Goal: Information Seeking & Learning: Find specific page/section

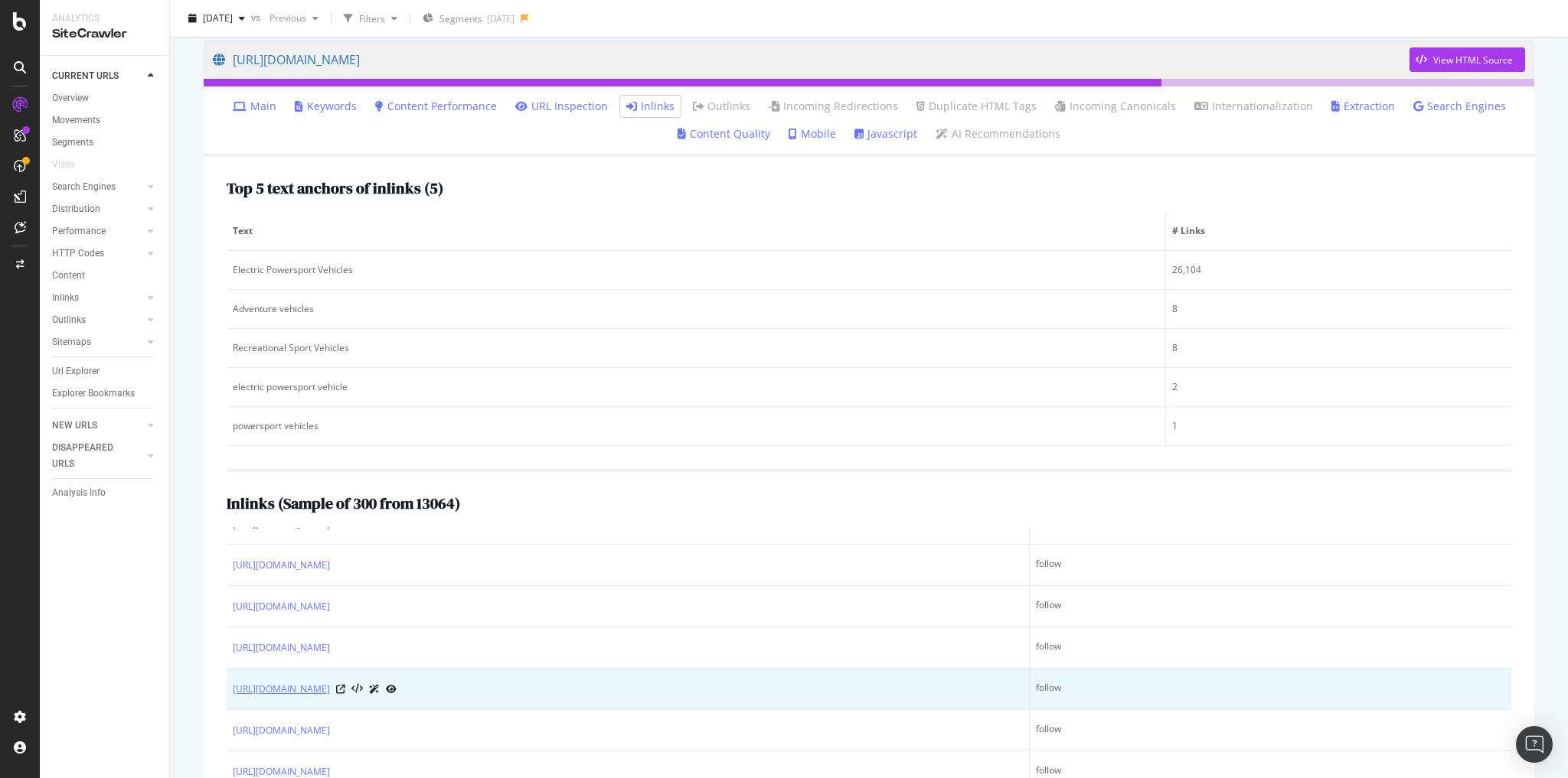
scroll to position [1653, 0]
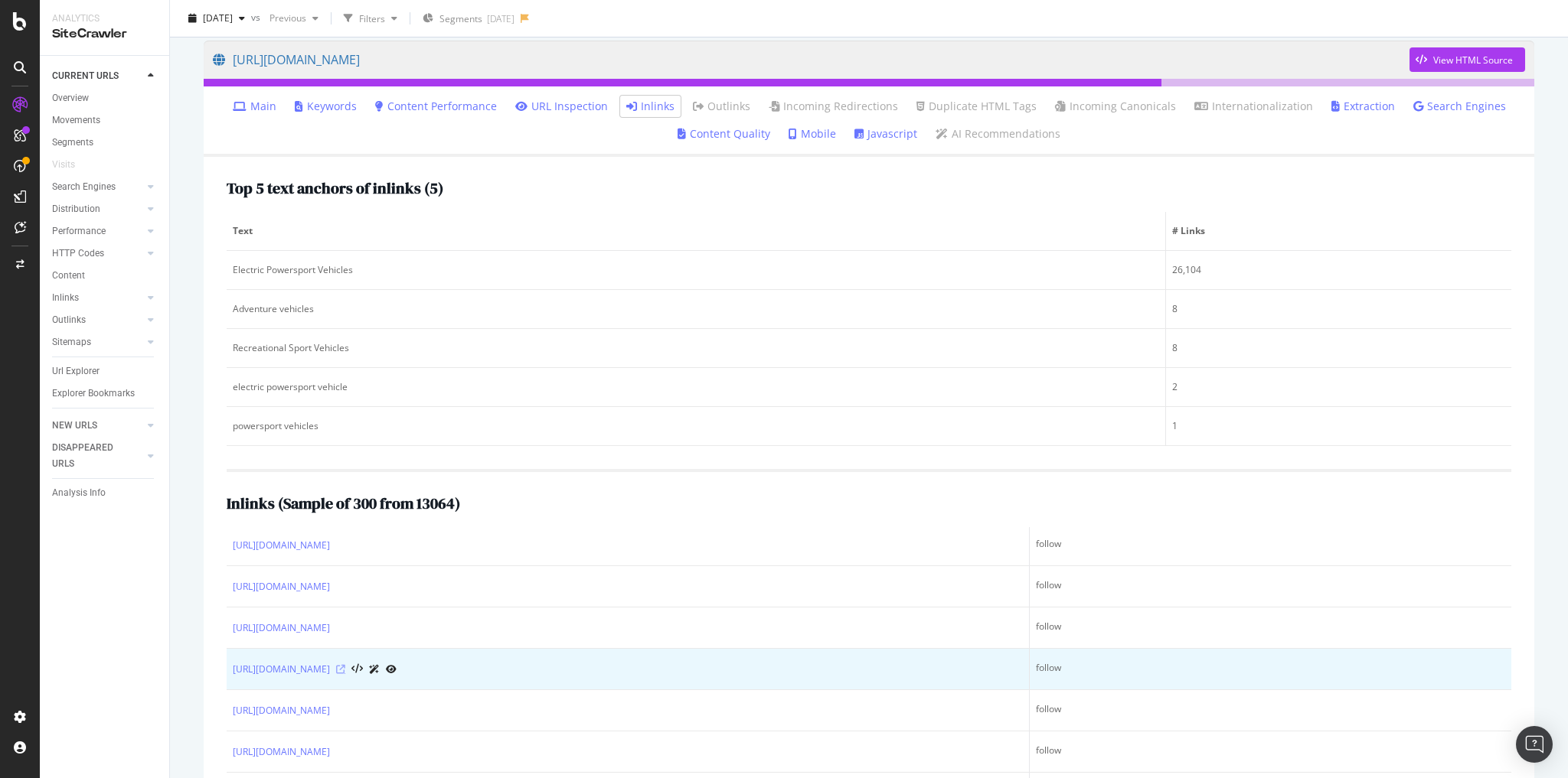
click at [346, 674] on icon at bounding box center [341, 670] width 10 height 10
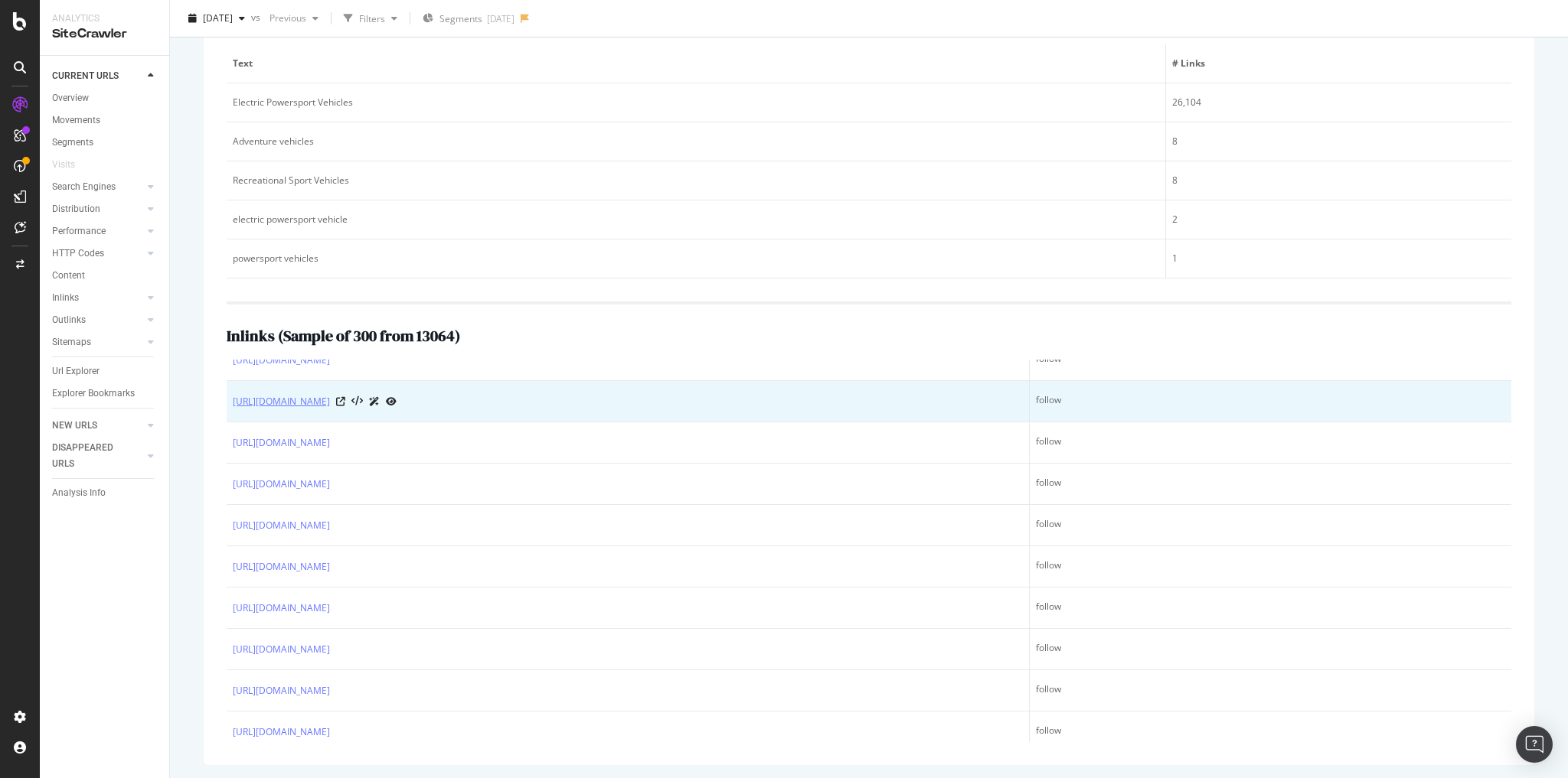
scroll to position [184, 0]
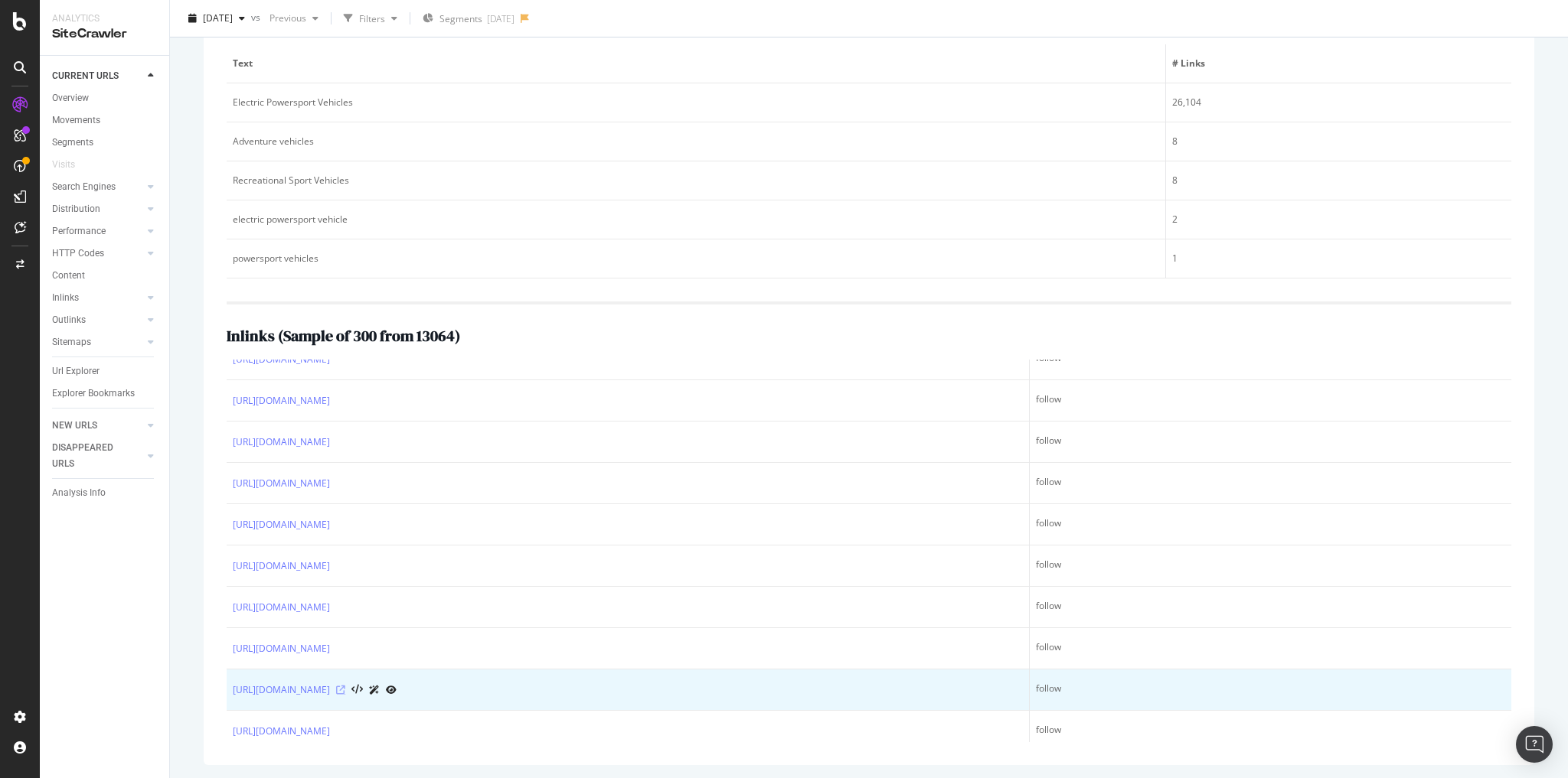
click at [346, 686] on icon at bounding box center [341, 690] width 10 height 10
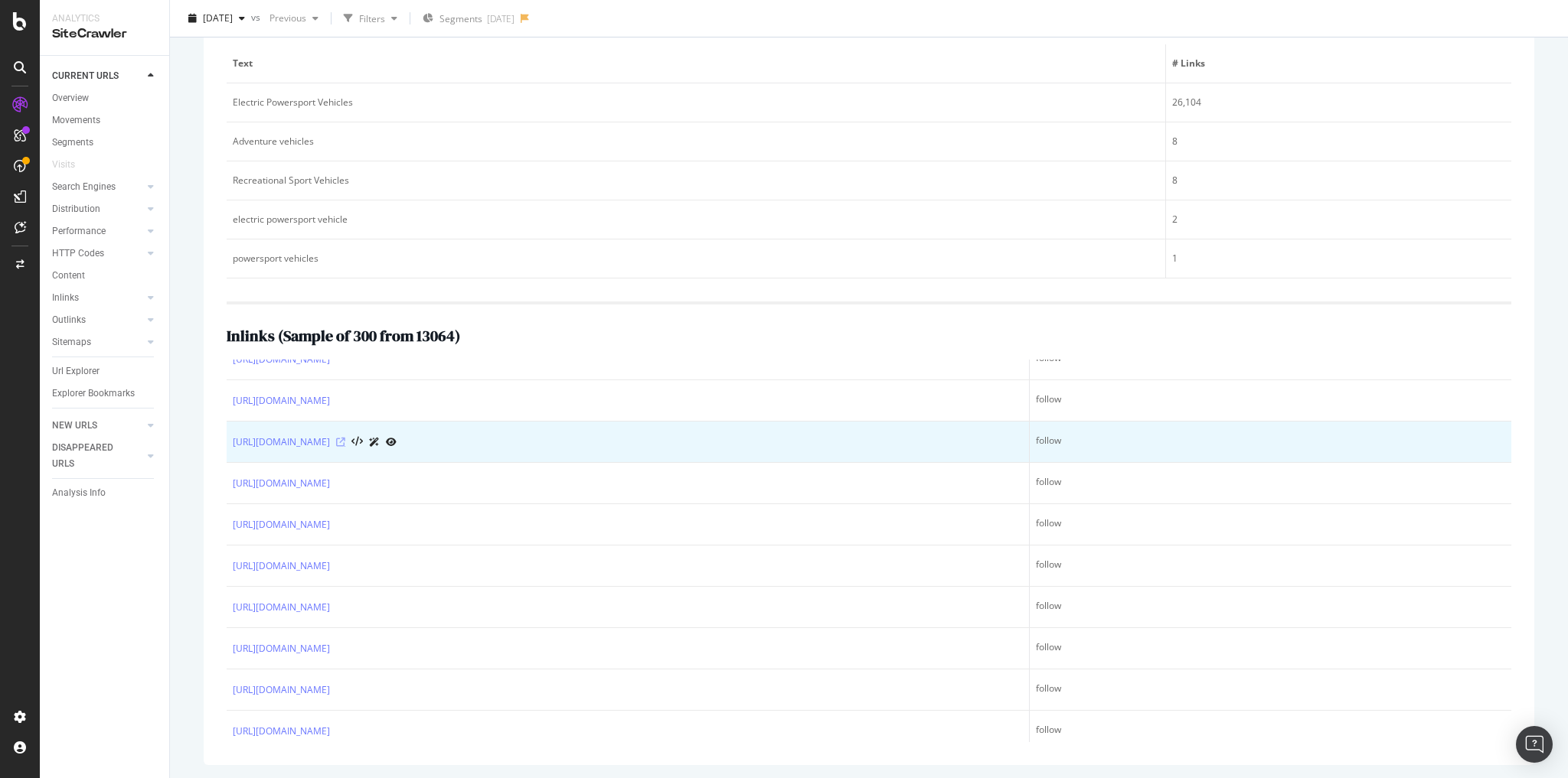
click at [346, 438] on icon at bounding box center [341, 443] width 10 height 10
click at [346, 439] on icon at bounding box center [341, 443] width 10 height 10
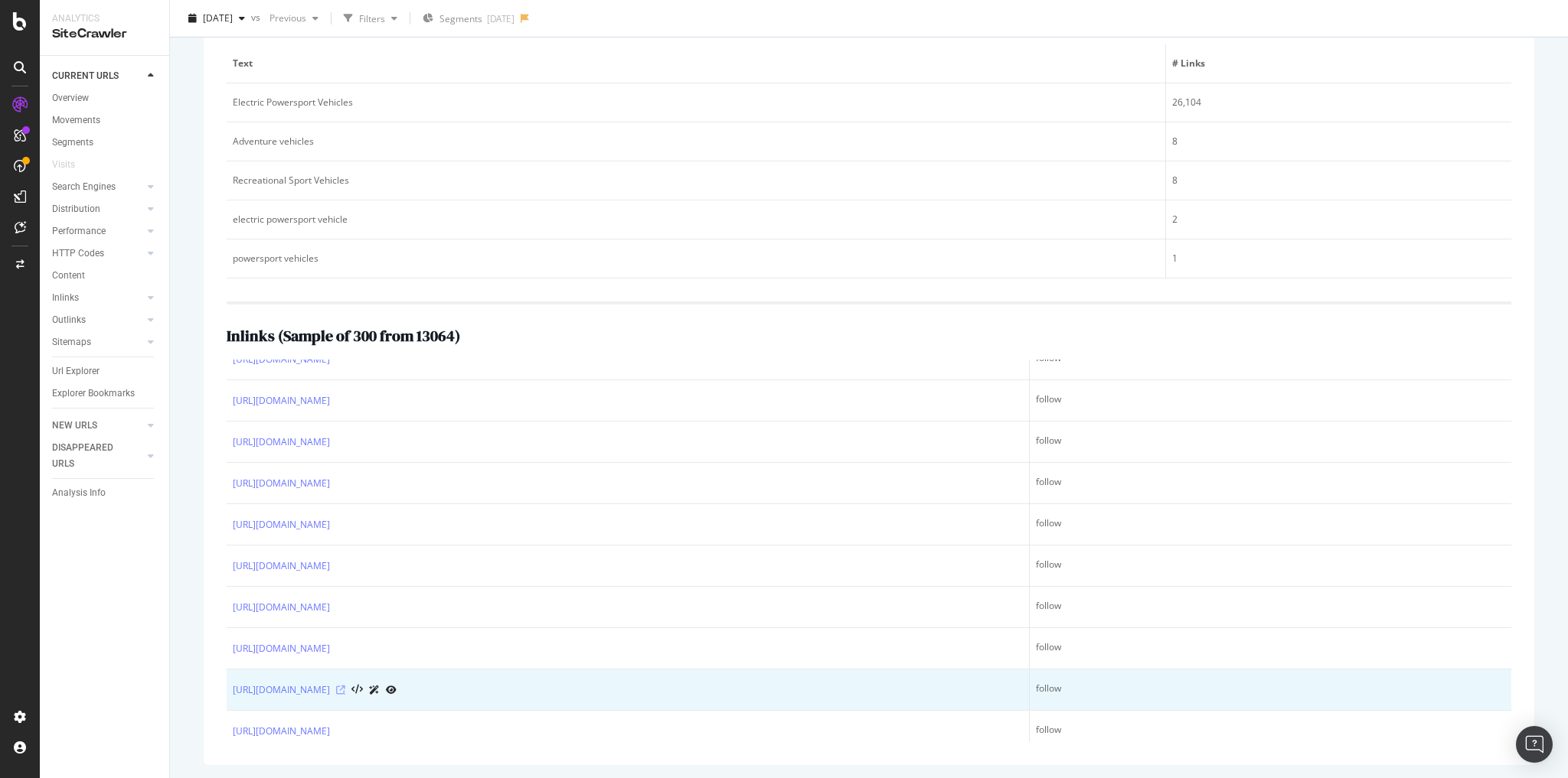
click at [346, 686] on icon at bounding box center [341, 690] width 10 height 10
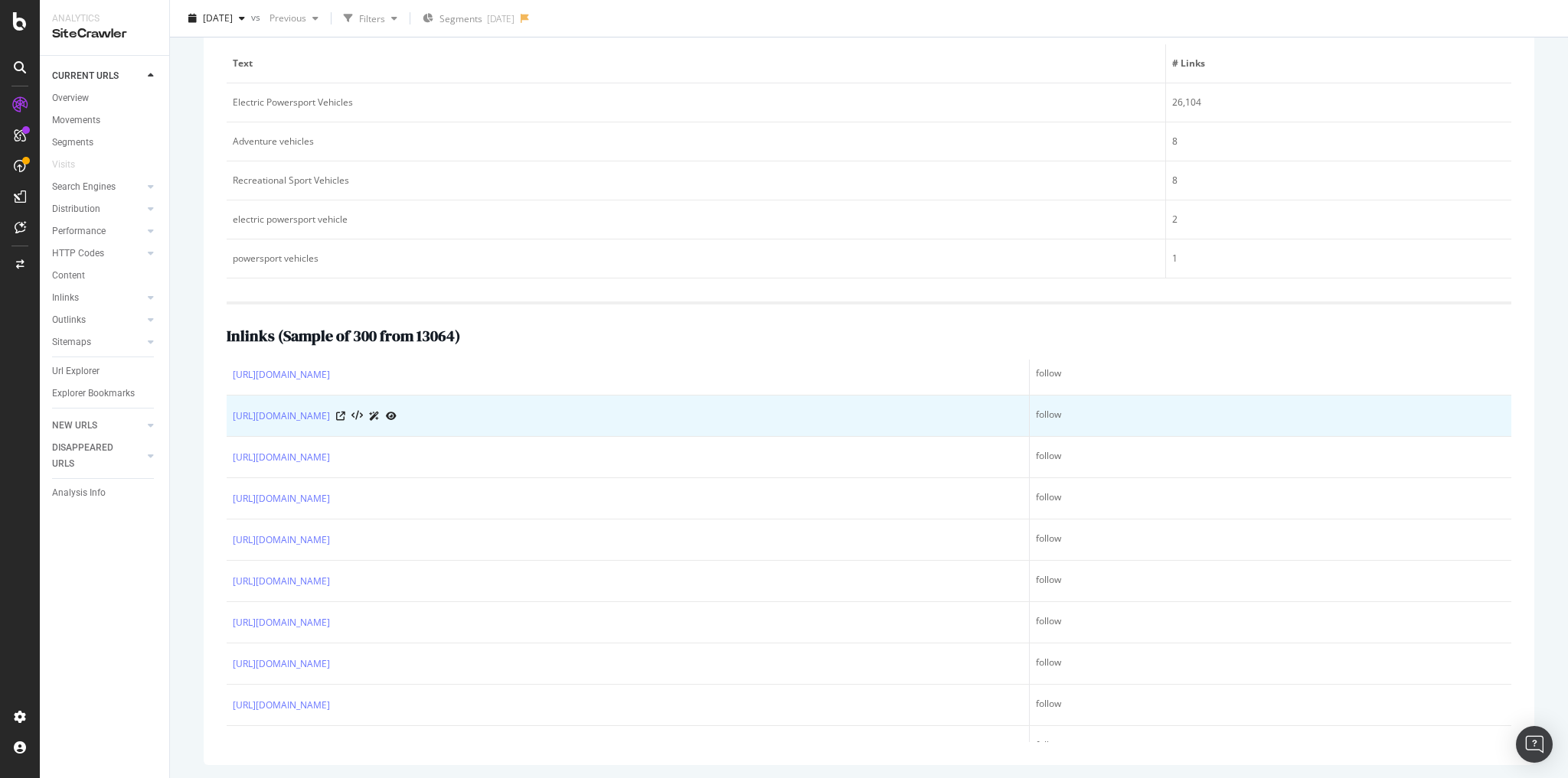
scroll to position [1469, 0]
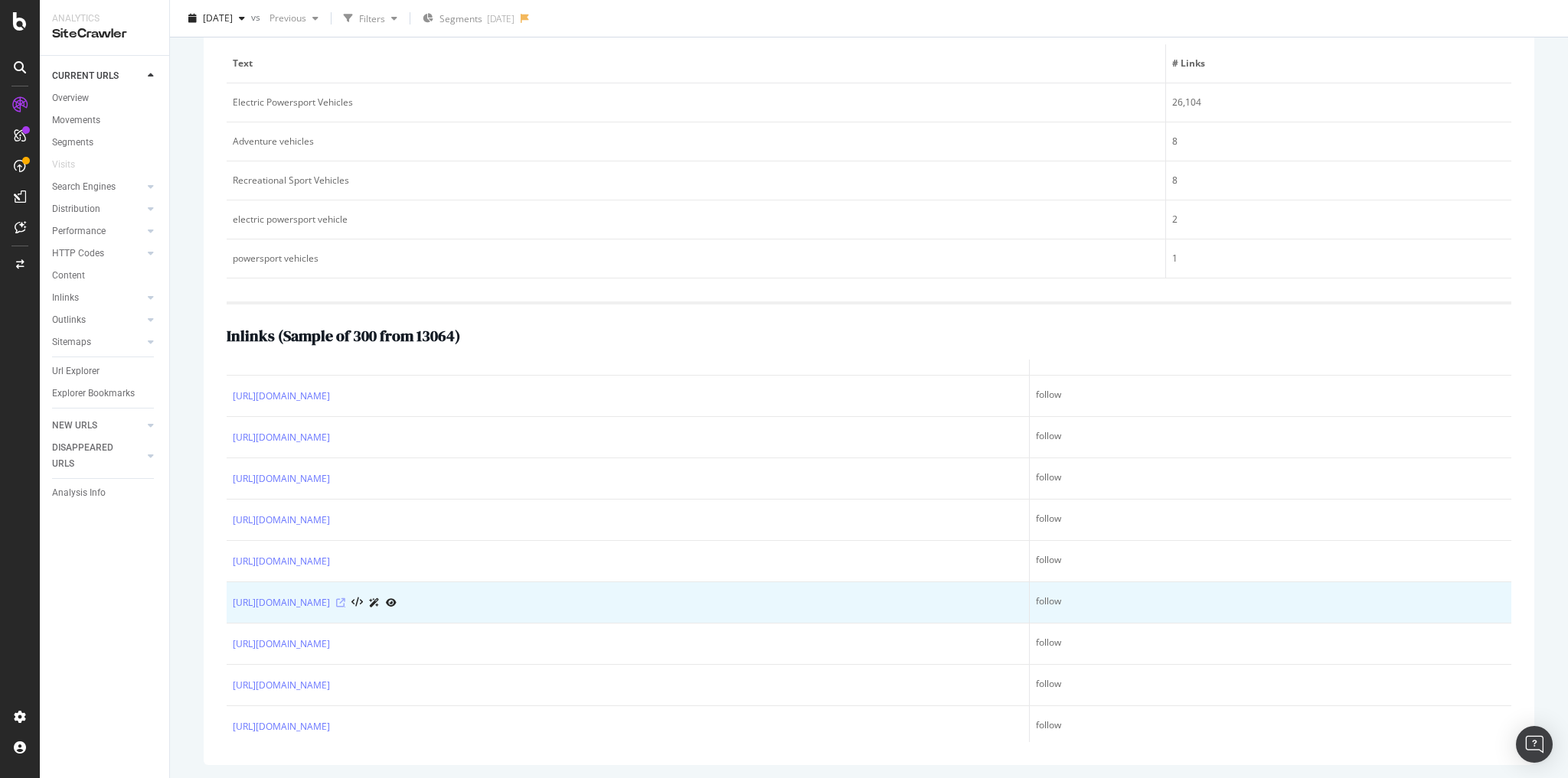
click at [346, 608] on icon at bounding box center [341, 604] width 10 height 10
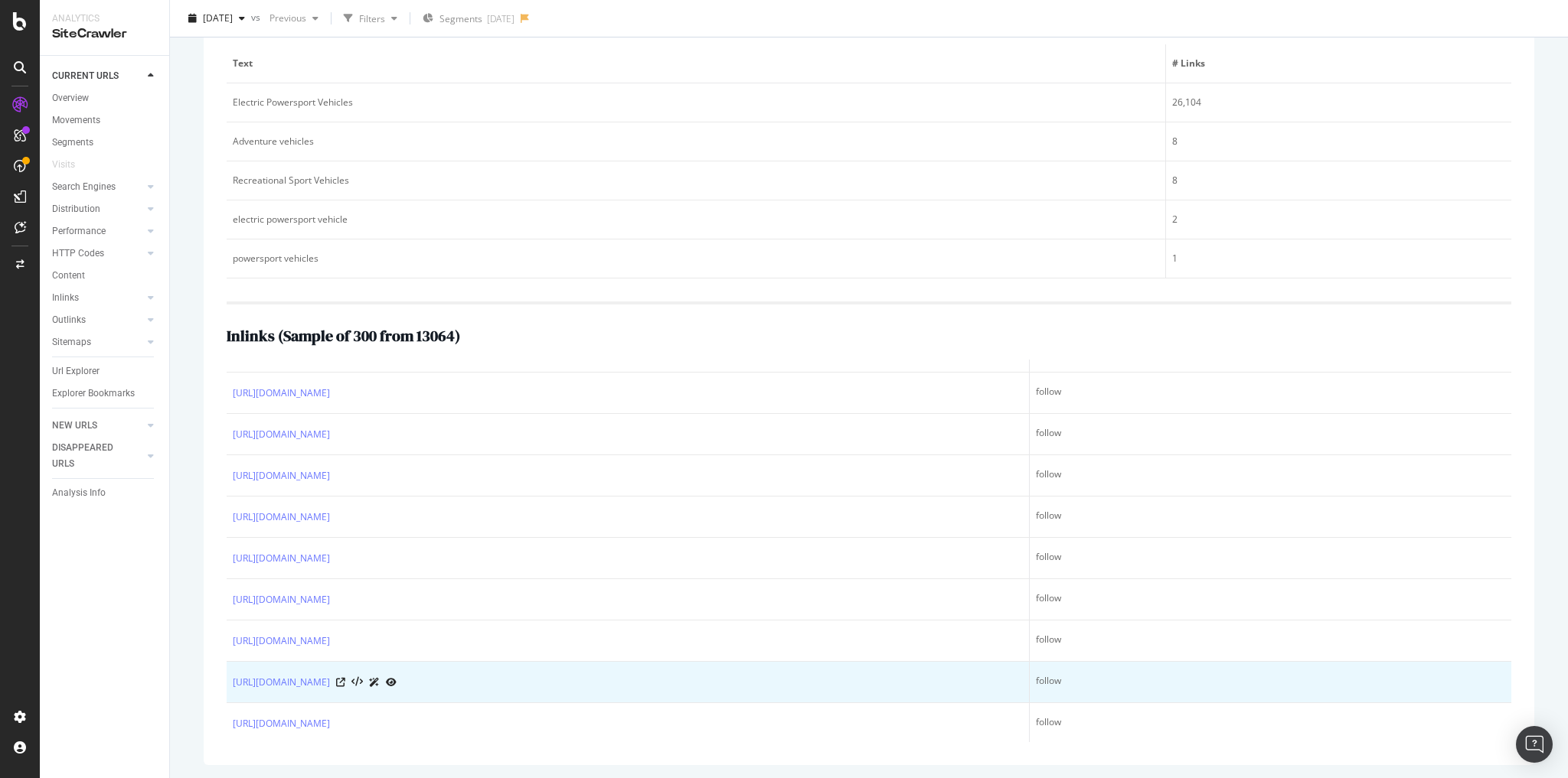
scroll to position [1531, 0]
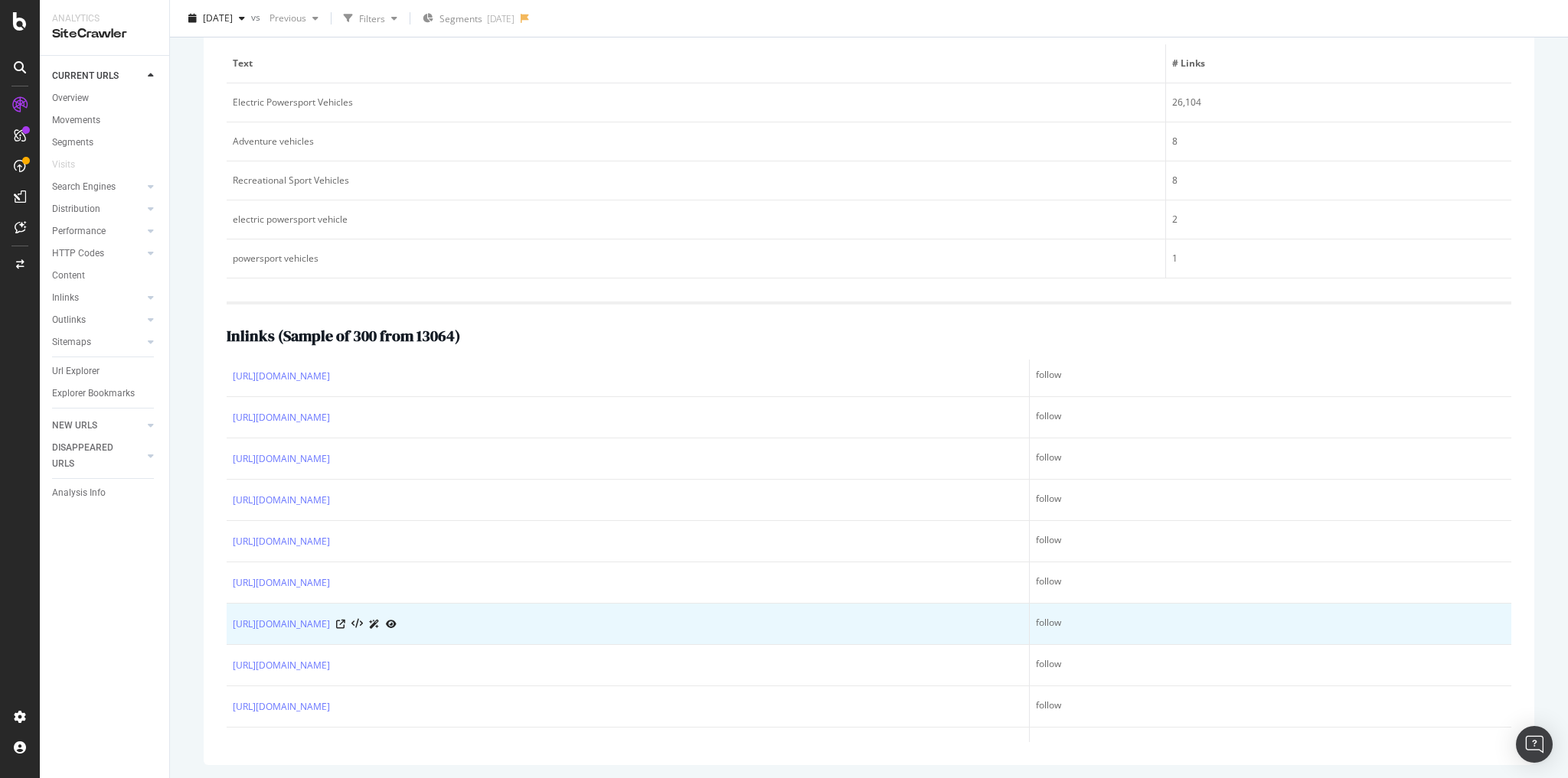
drag, startPoint x: 685, startPoint y: 635, endPoint x: 800, endPoint y: 616, distance: 116.6
click at [800, 616] on td "https://www.bestbuy.com/site/electric-bikes-biking-gear/electric-motorbikes/pcm…" at bounding box center [628, 624] width 803 height 41
click at [346, 629] on icon at bounding box center [341, 625] width 10 height 10
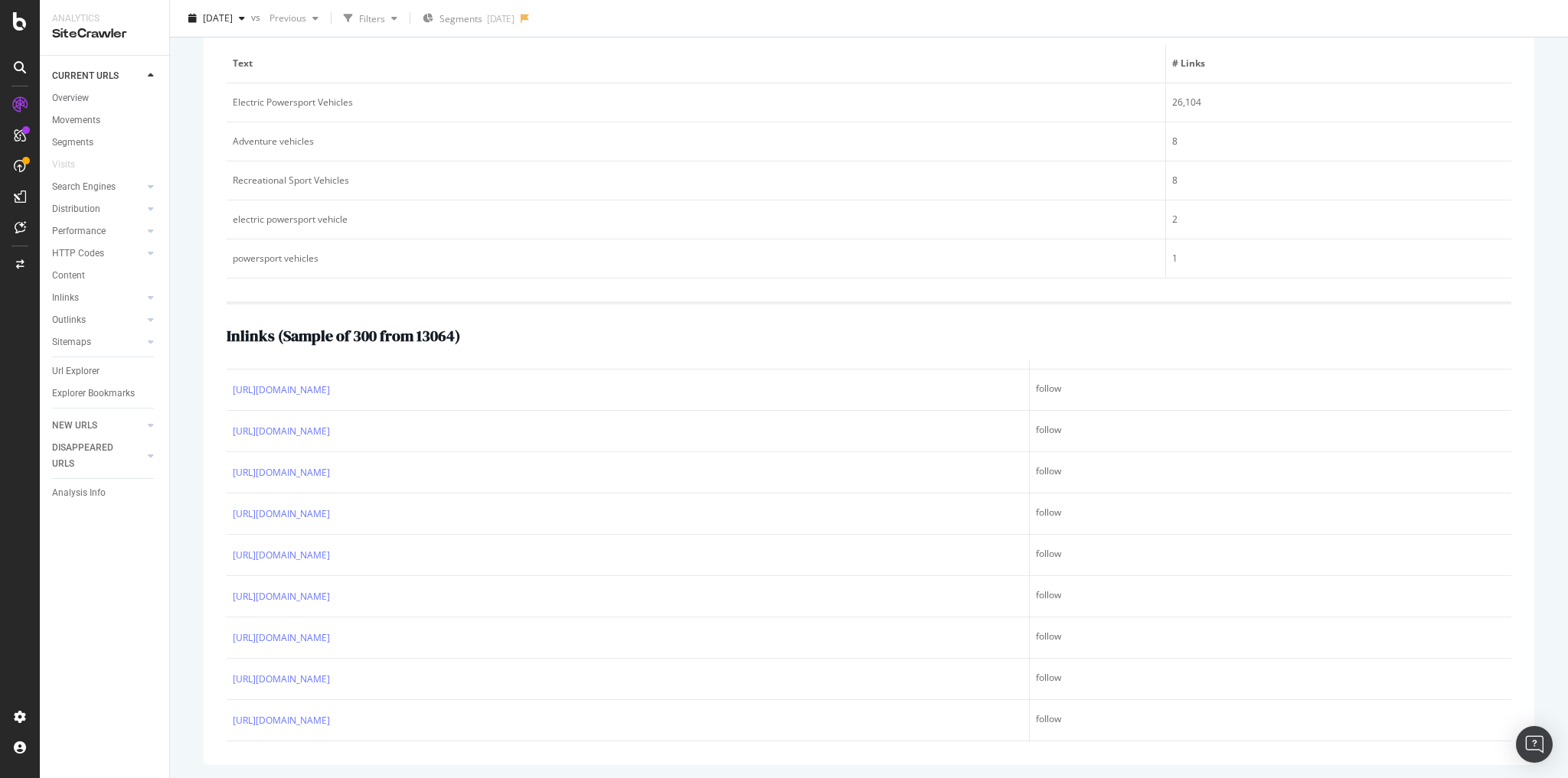
scroll to position [1536, 0]
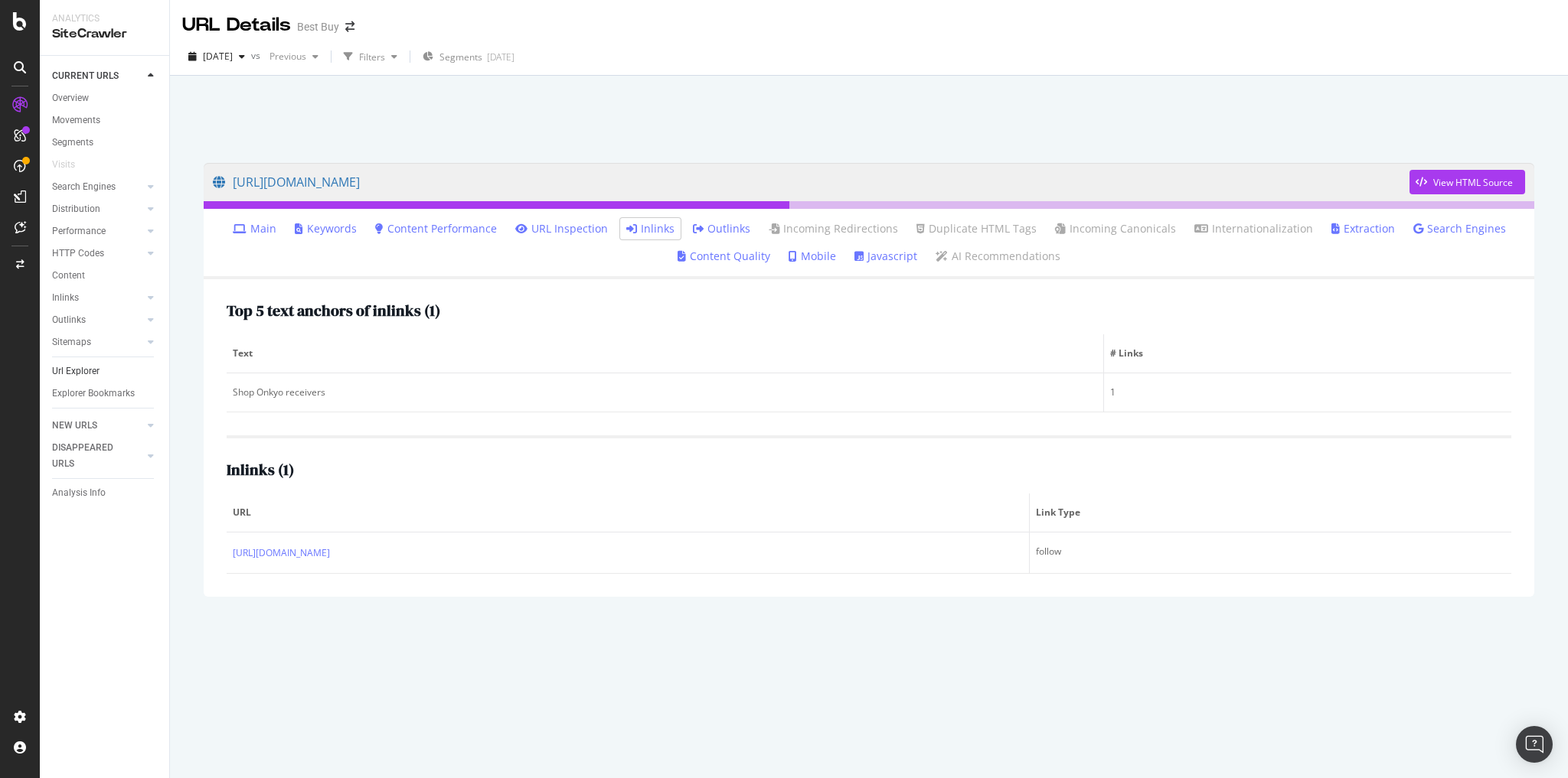
drag, startPoint x: 80, startPoint y: 368, endPoint x: 114, endPoint y: 363, distance: 34.4
click at [80, 368] on div "Url Explorer" at bounding box center [75, 372] width 47 height 16
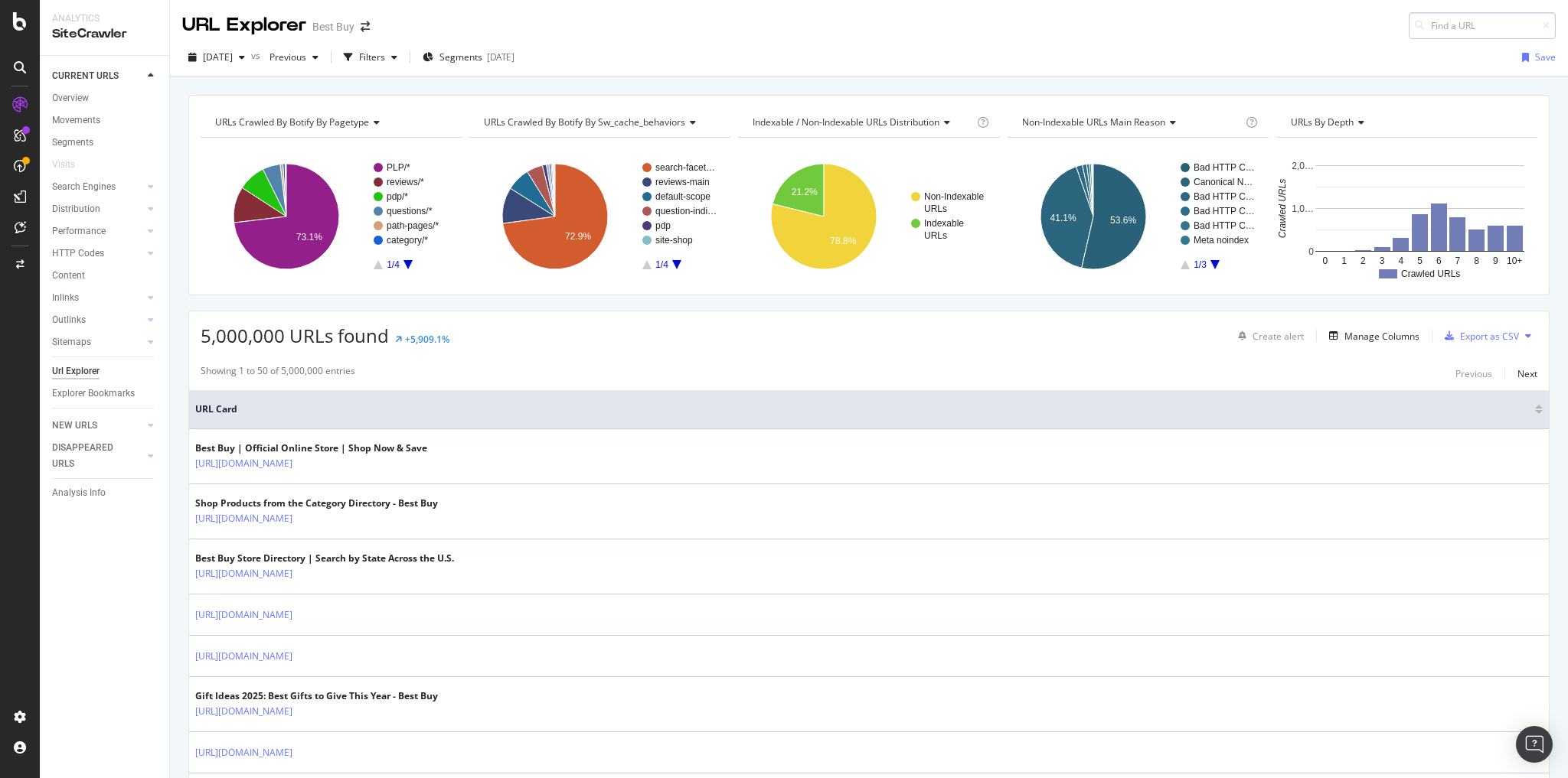
click at [1441, 28] on input at bounding box center [1482, 26] width 147 height 27
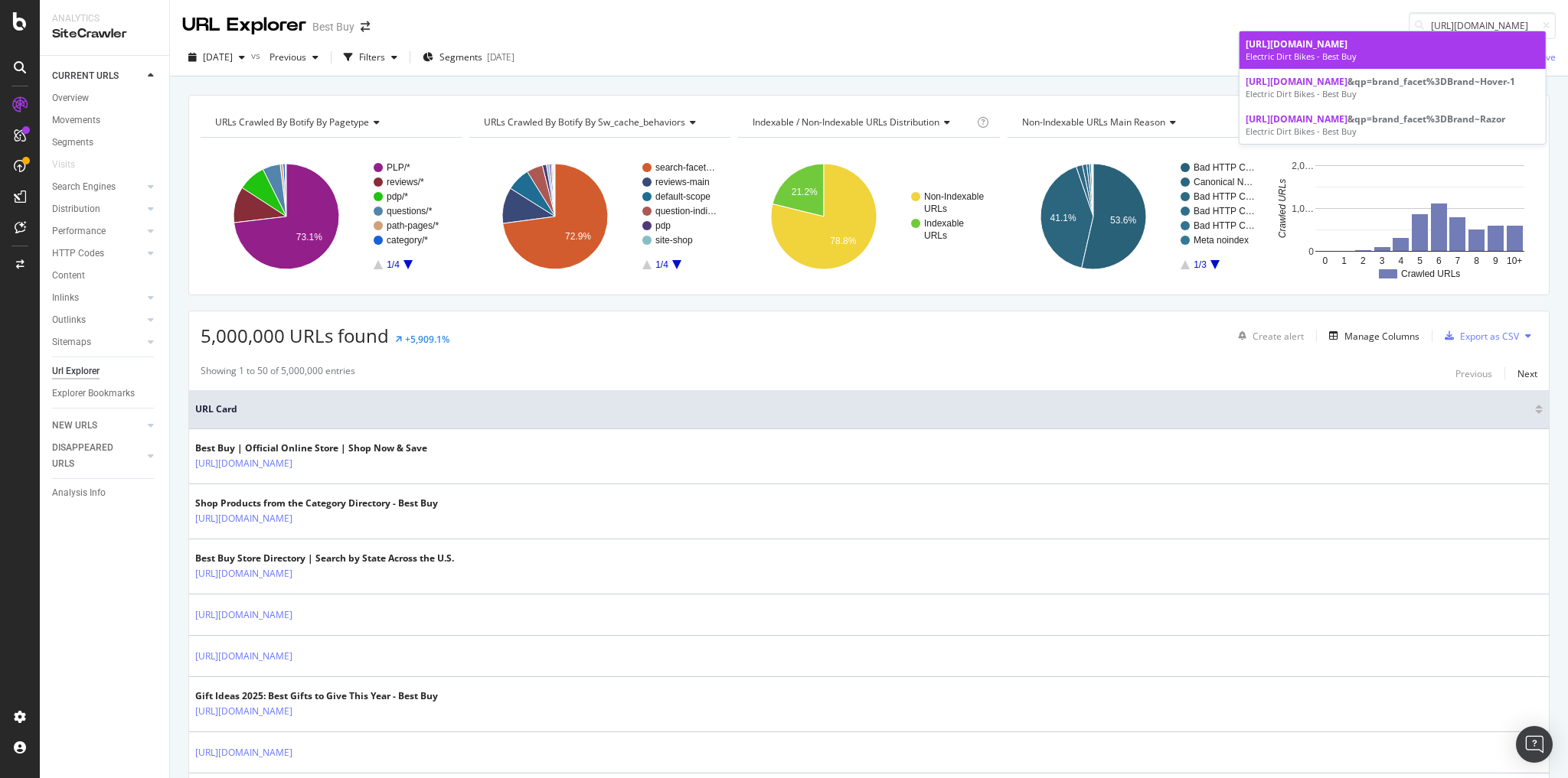
type input "https://www.bestbuy.com/site/electric-bikes-biking-gear/electric-motorbikes/pcm…"
click at [1328, 50] on span "https://www.bestbuy.com/site/electric-bikes-biking-gear/electric-motorbikes/pcm…" at bounding box center [1296, 44] width 102 height 13
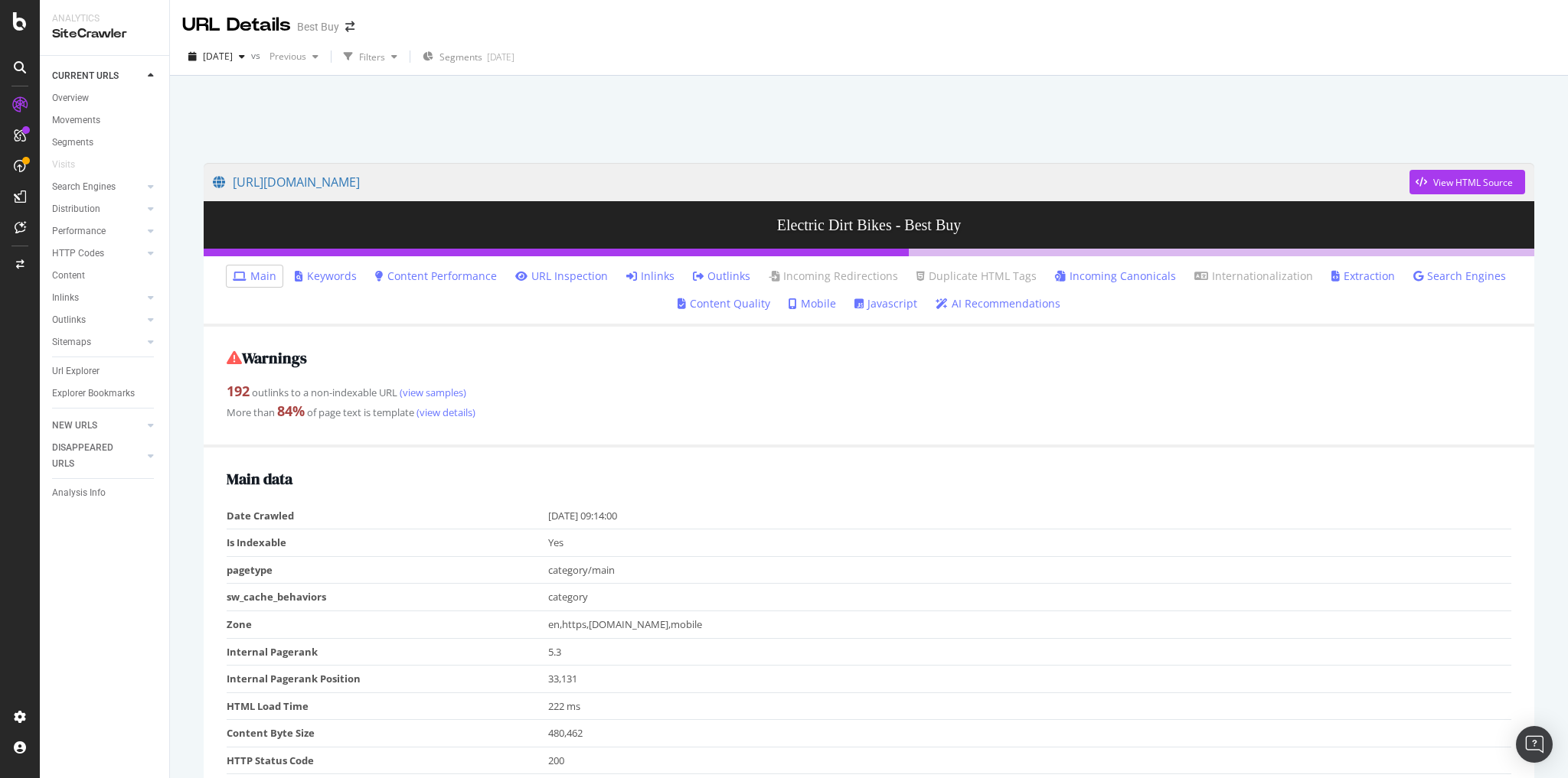
click at [652, 279] on link "Inlinks" at bounding box center [650, 276] width 48 height 15
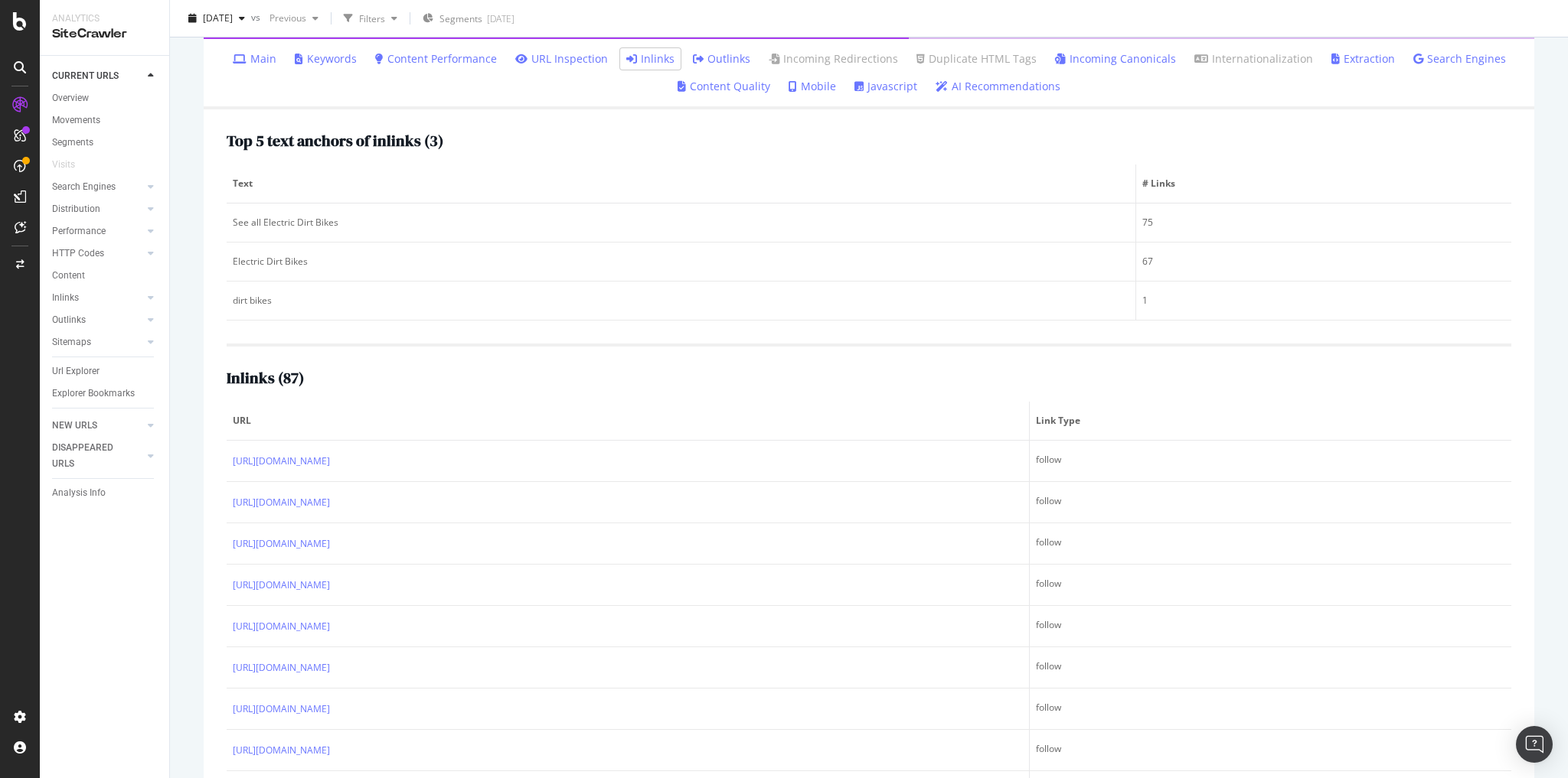
scroll to position [259, 0]
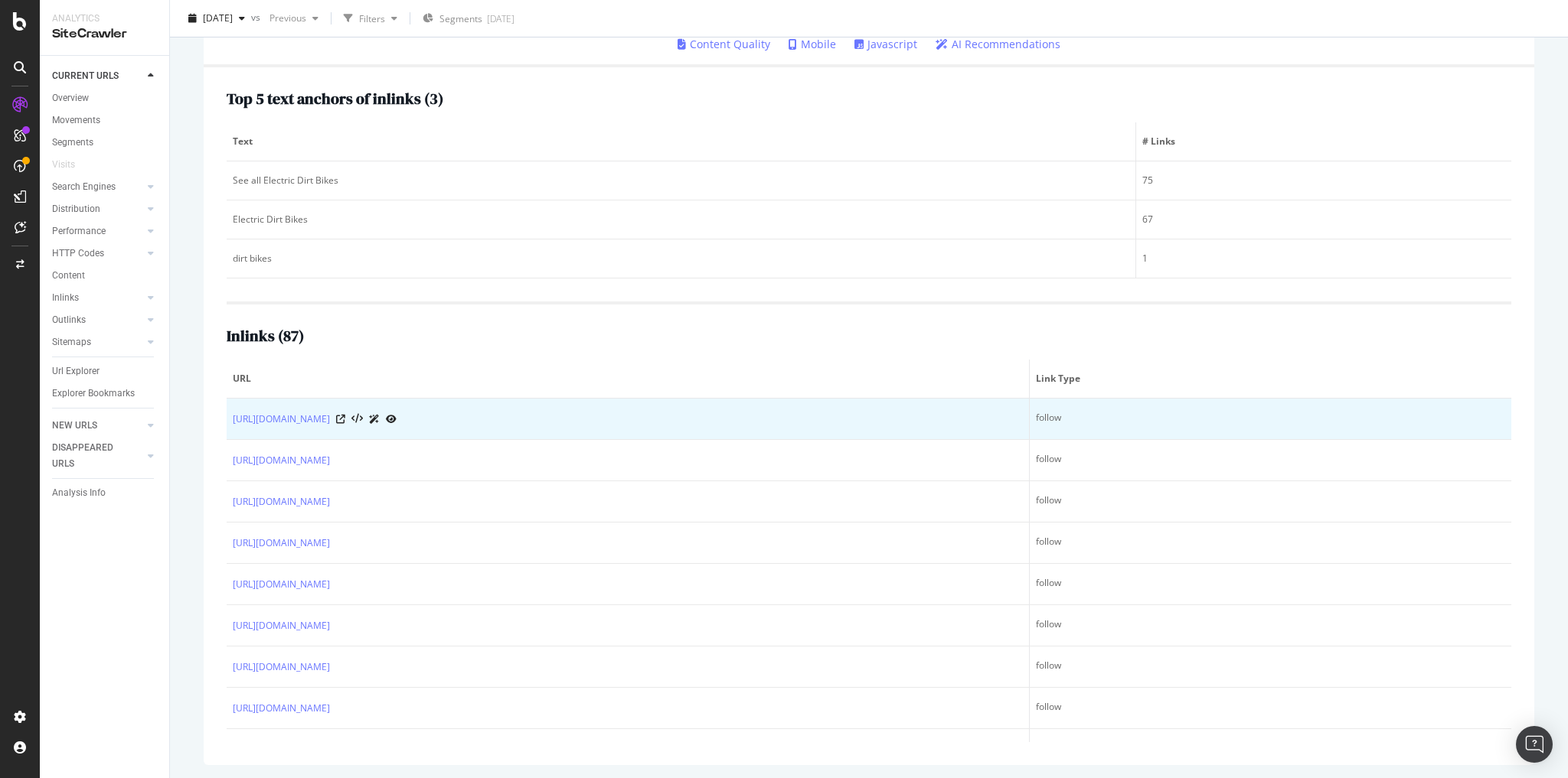
click at [732, 420] on div "https://www.bestbuy.com/site/electronics/electric-transportation/pcmcat25030005…" at bounding box center [628, 419] width 790 height 16
click at [346, 416] on icon at bounding box center [341, 420] width 10 height 10
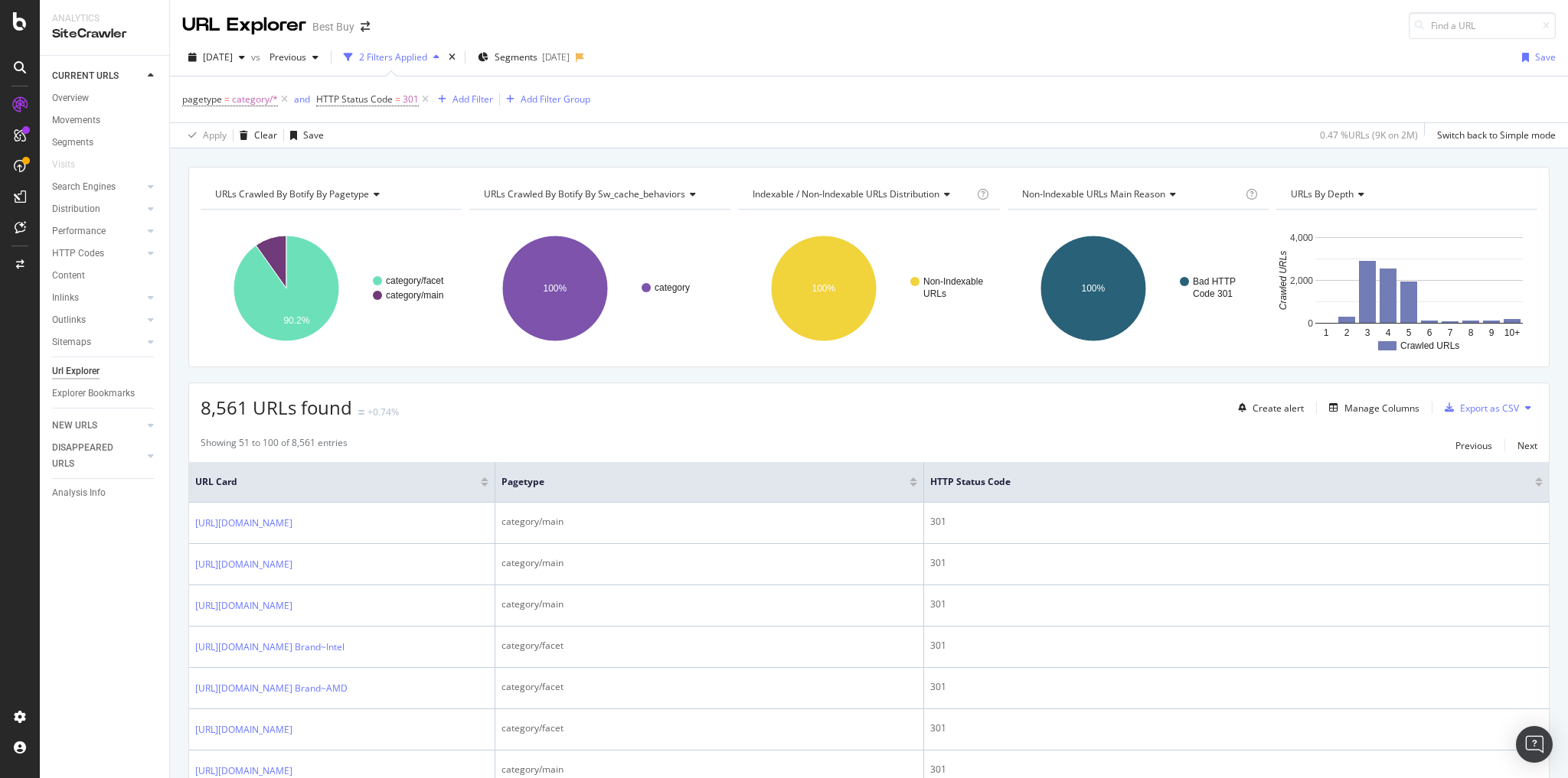
scroll to position [428, 0]
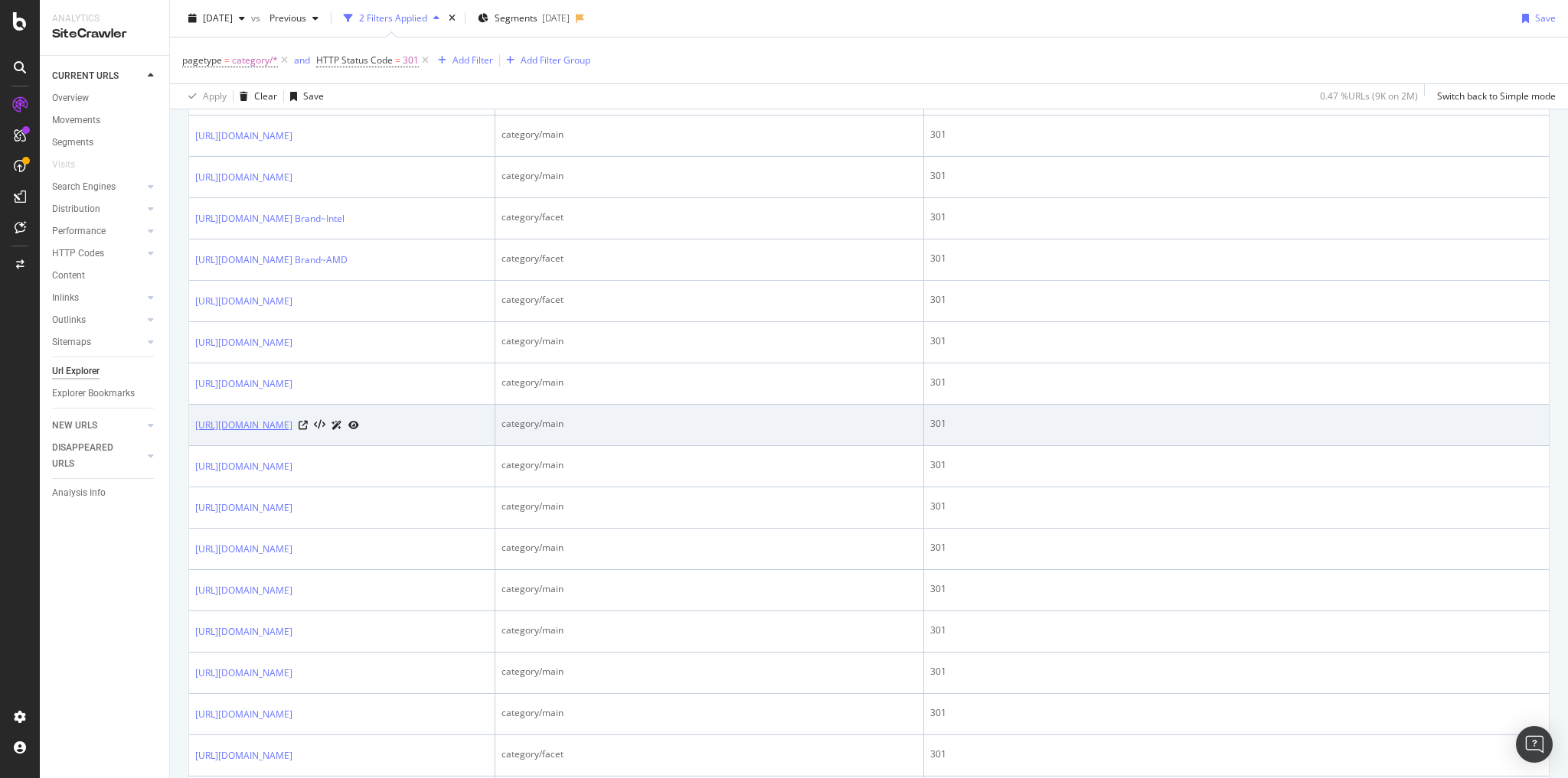
click at [293, 433] on link "[URL][DOMAIN_NAME]" at bounding box center [244, 426] width 97 height 15
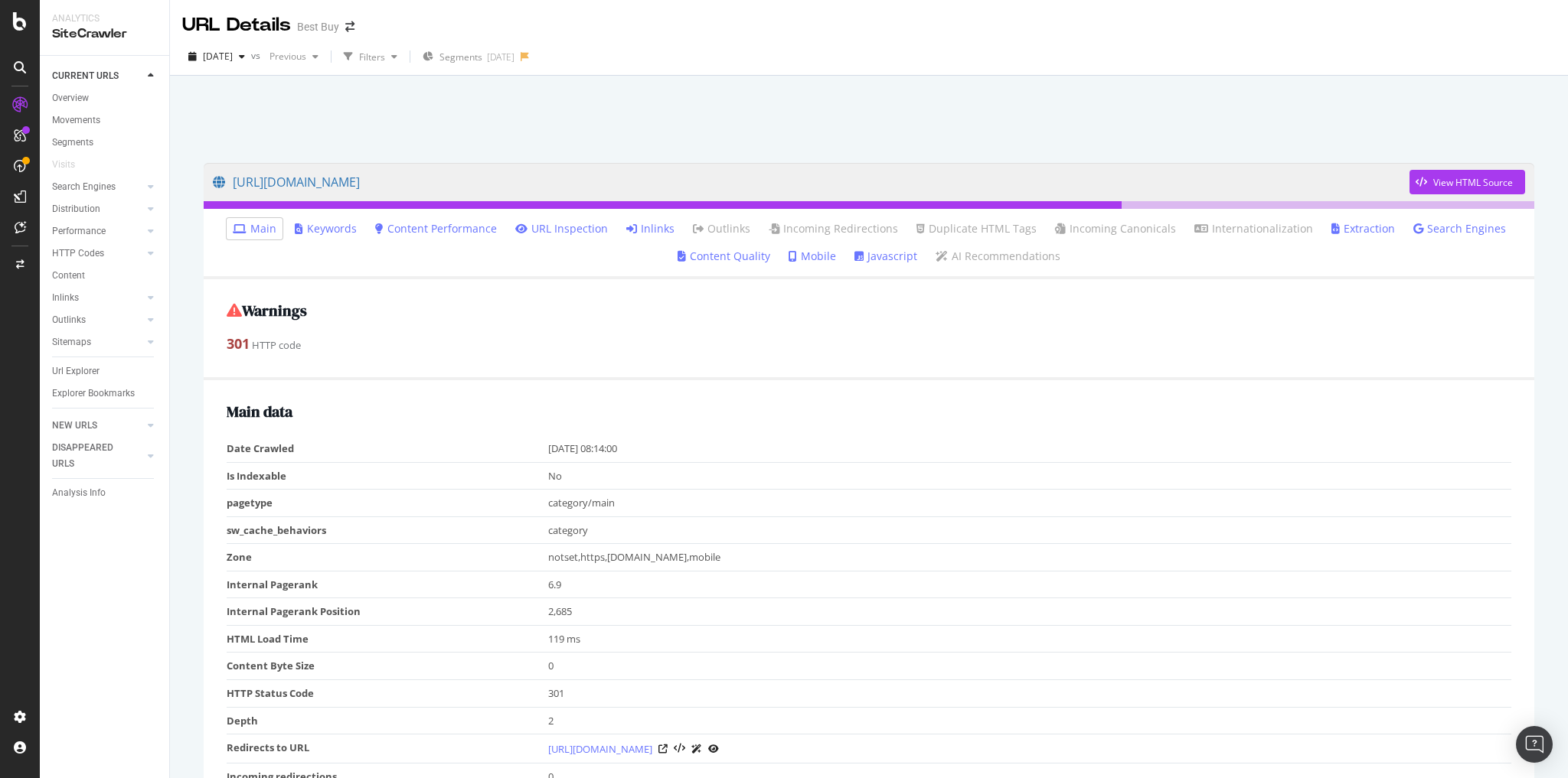
click at [657, 231] on link "Inlinks" at bounding box center [650, 229] width 48 height 15
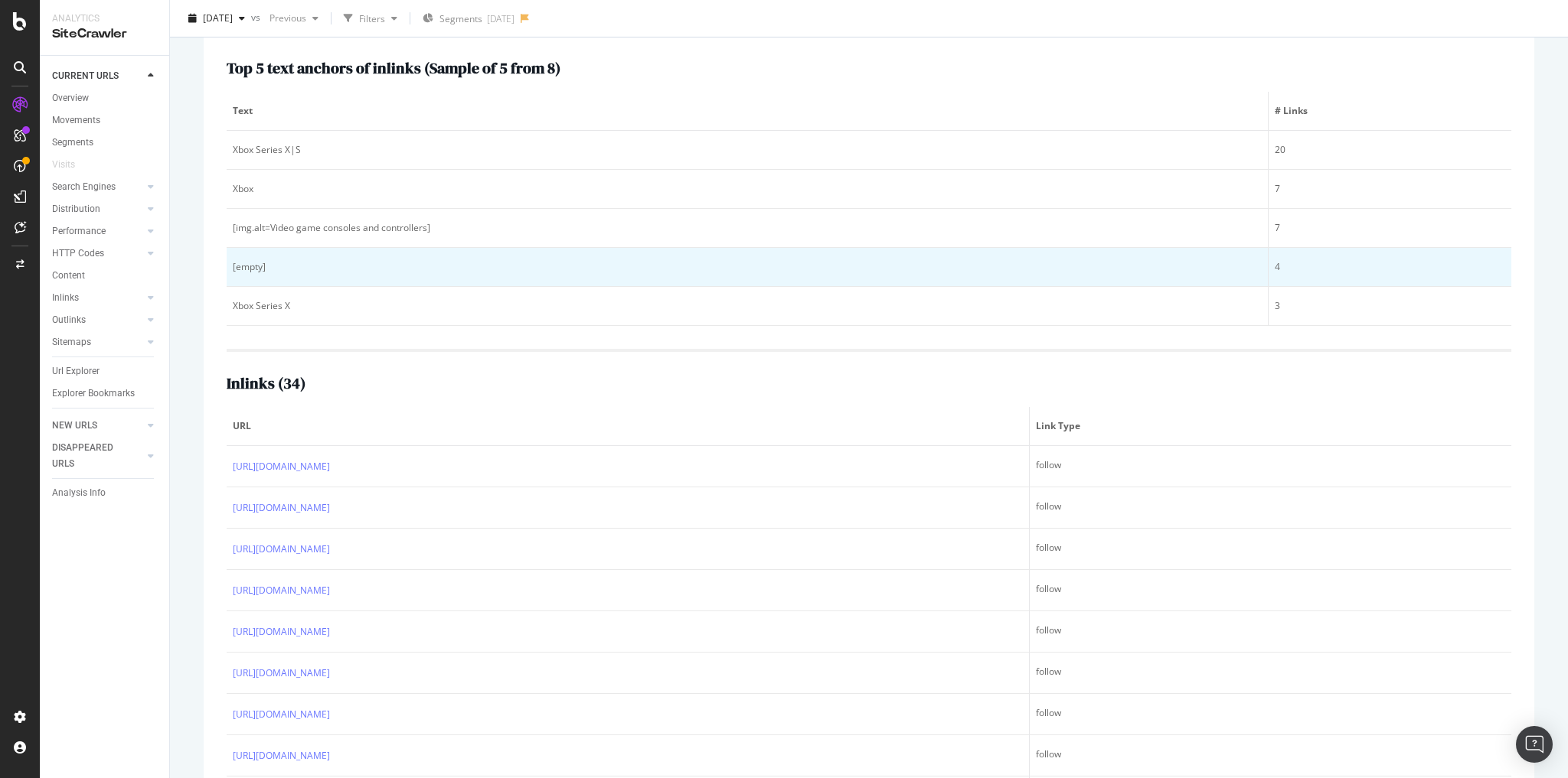
scroll to position [245, 0]
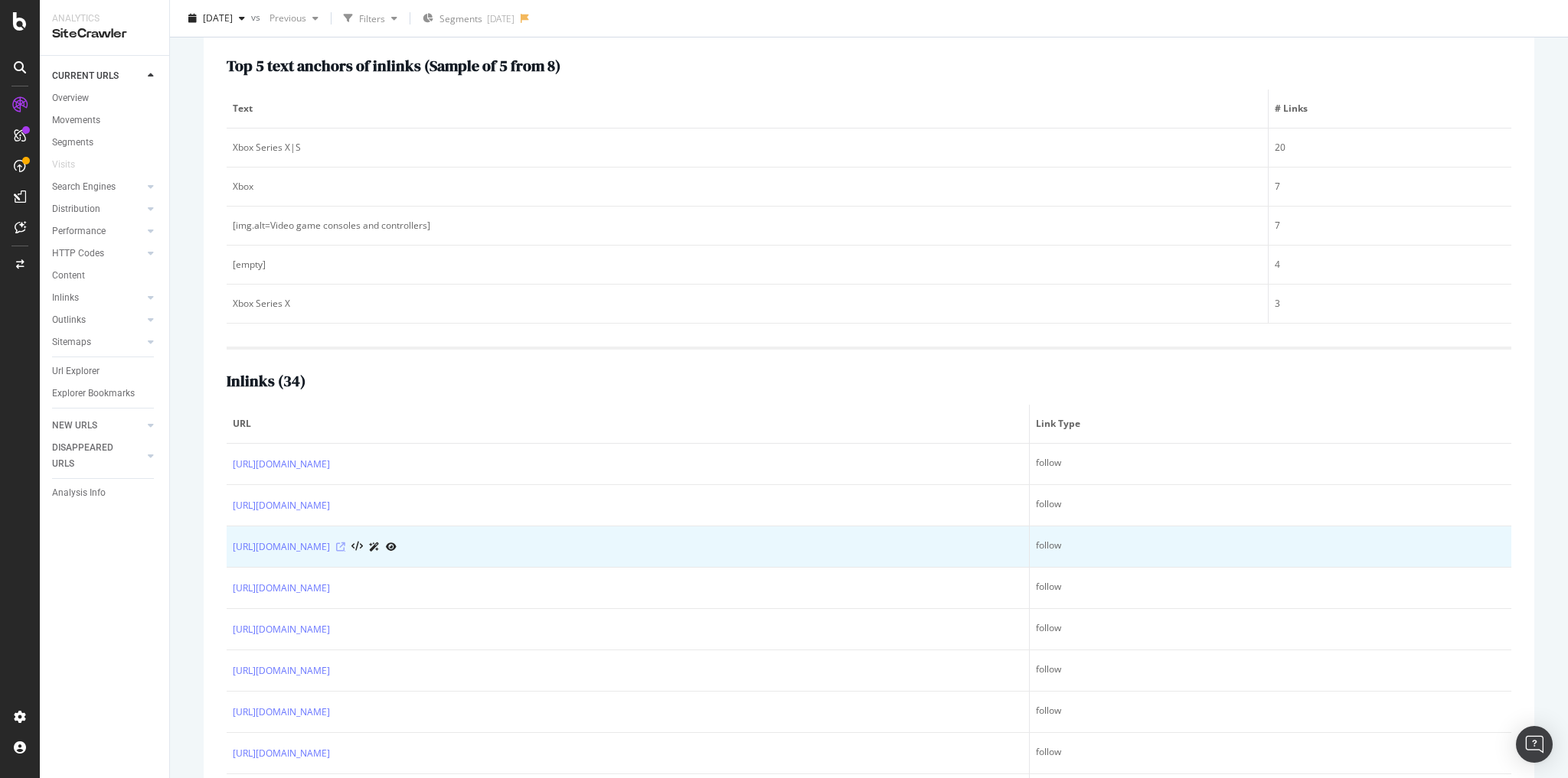
click at [346, 544] on icon at bounding box center [341, 548] width 10 height 10
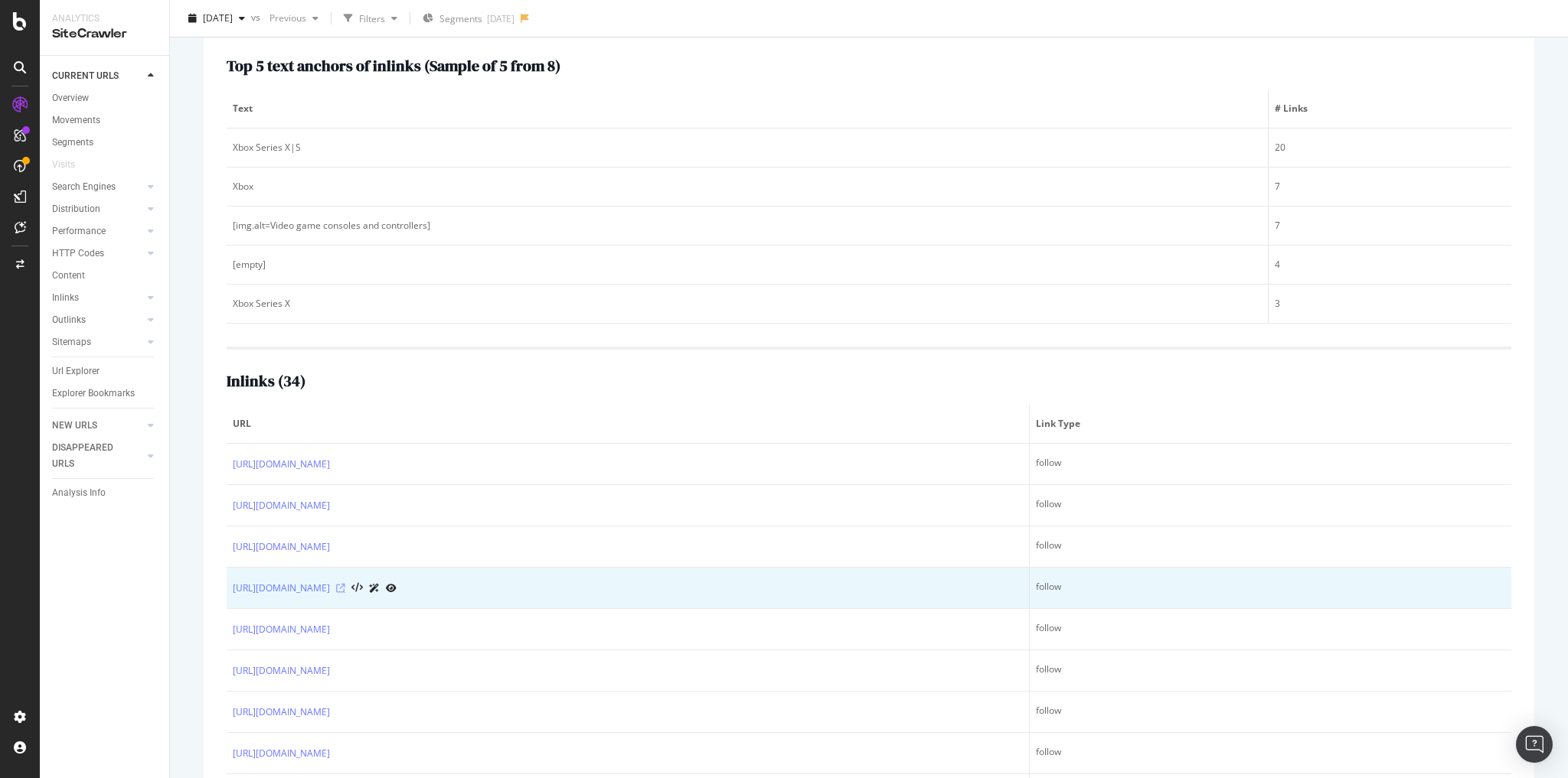
click at [346, 585] on icon at bounding box center [341, 589] width 10 height 10
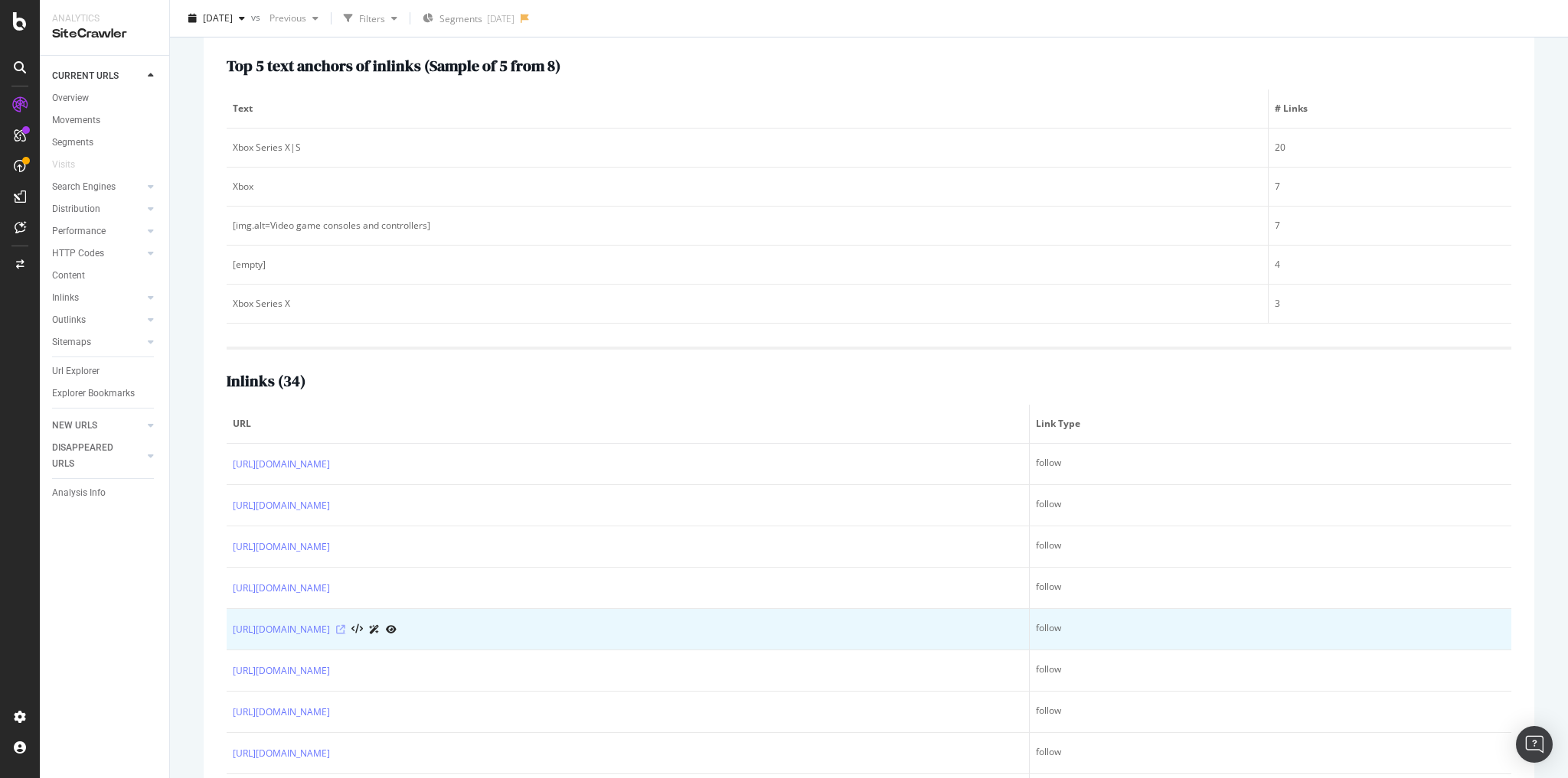
click at [346, 626] on icon at bounding box center [341, 630] width 10 height 10
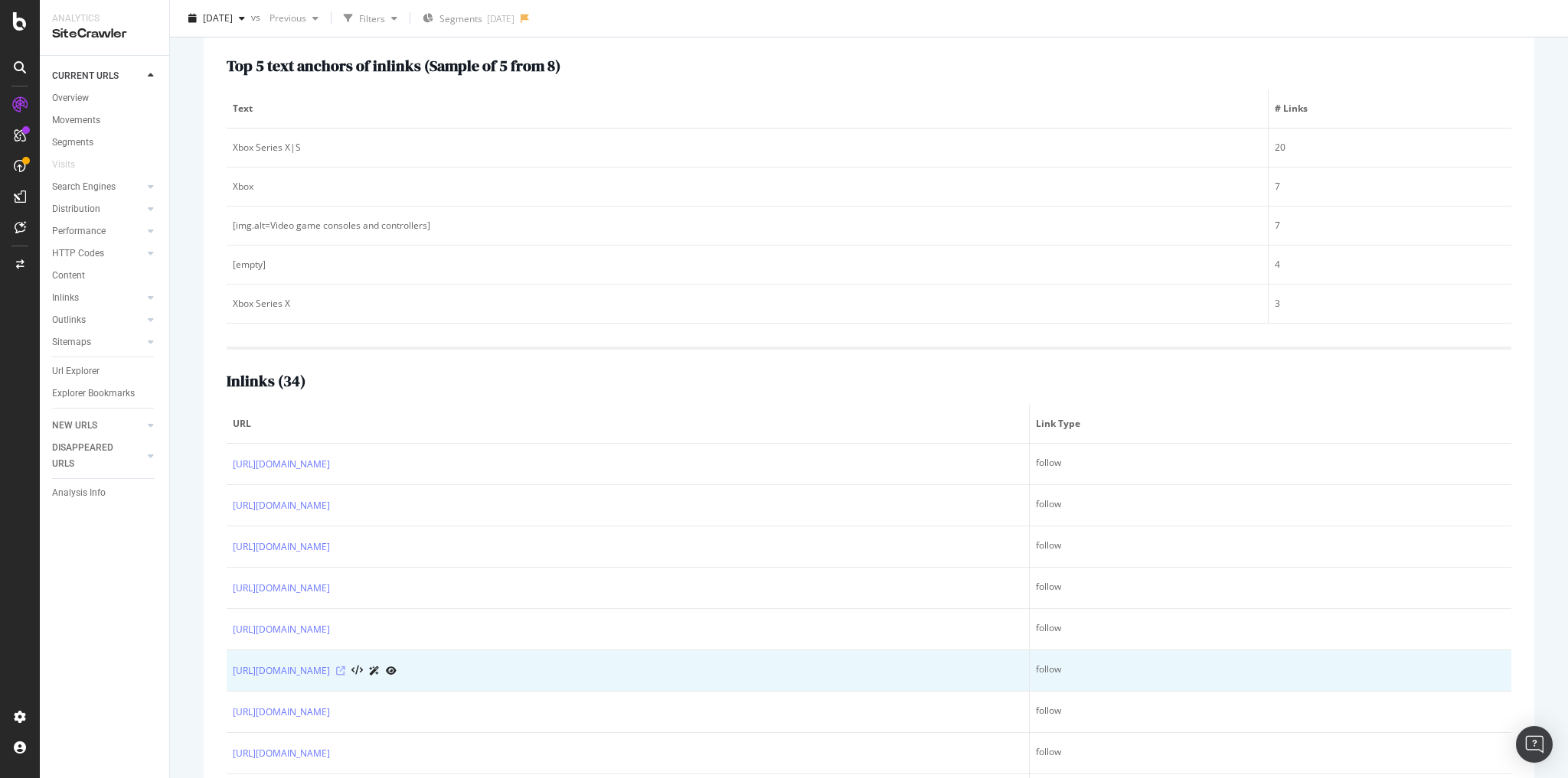
click at [346, 668] on icon at bounding box center [341, 671] width 10 height 10
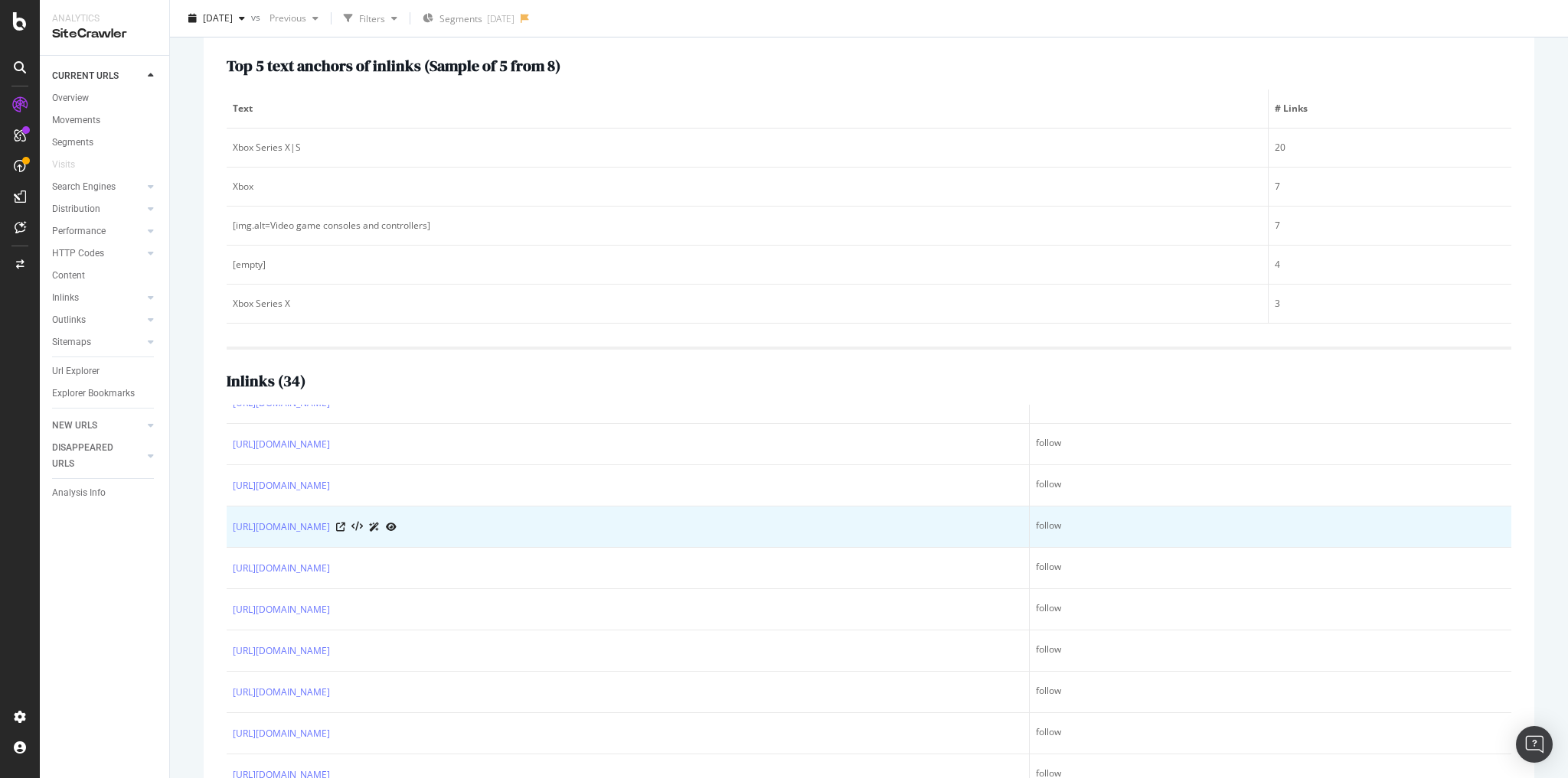
scroll to position [122, 0]
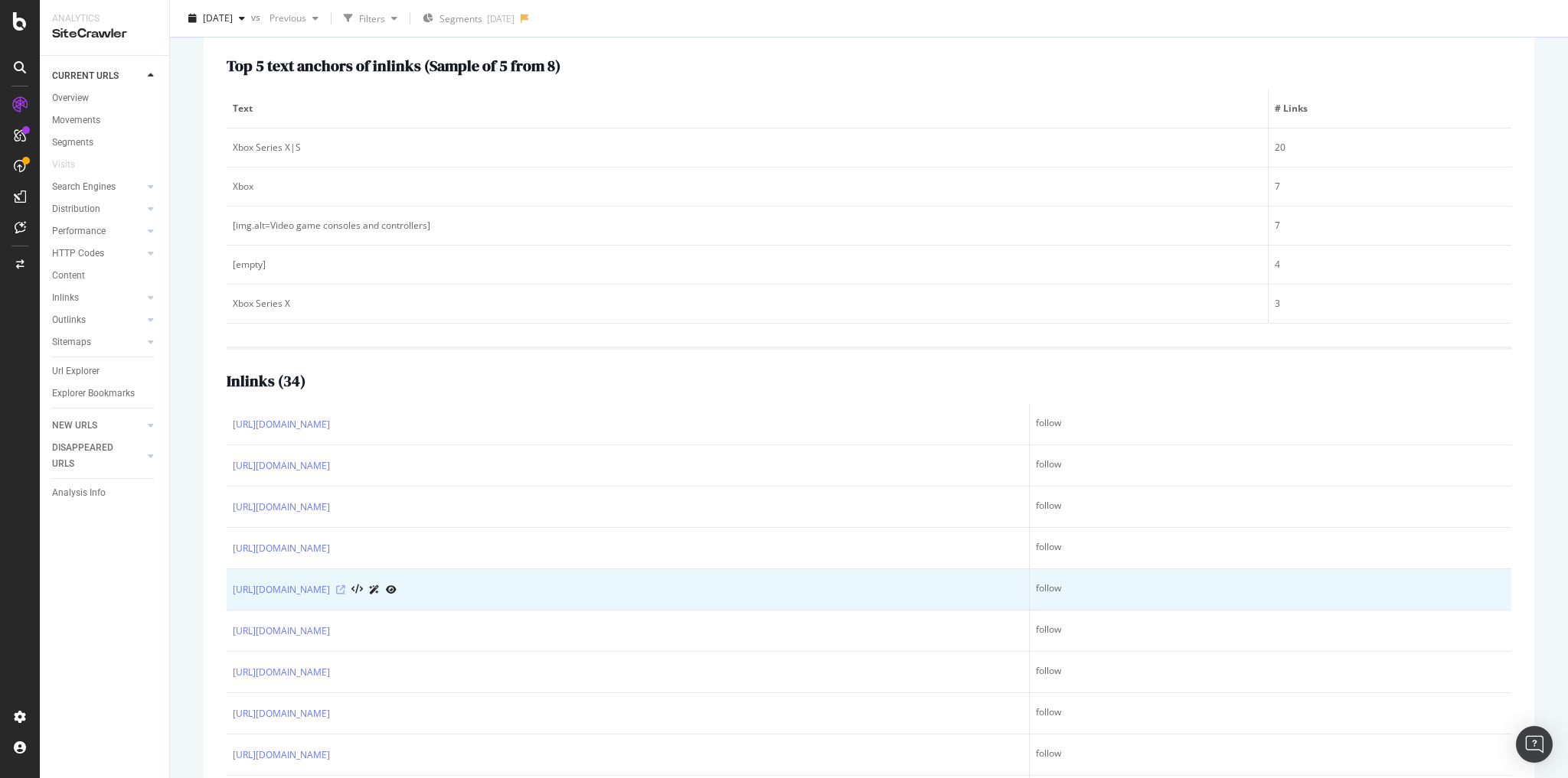
click at [346, 585] on icon at bounding box center [341, 590] width 10 height 10
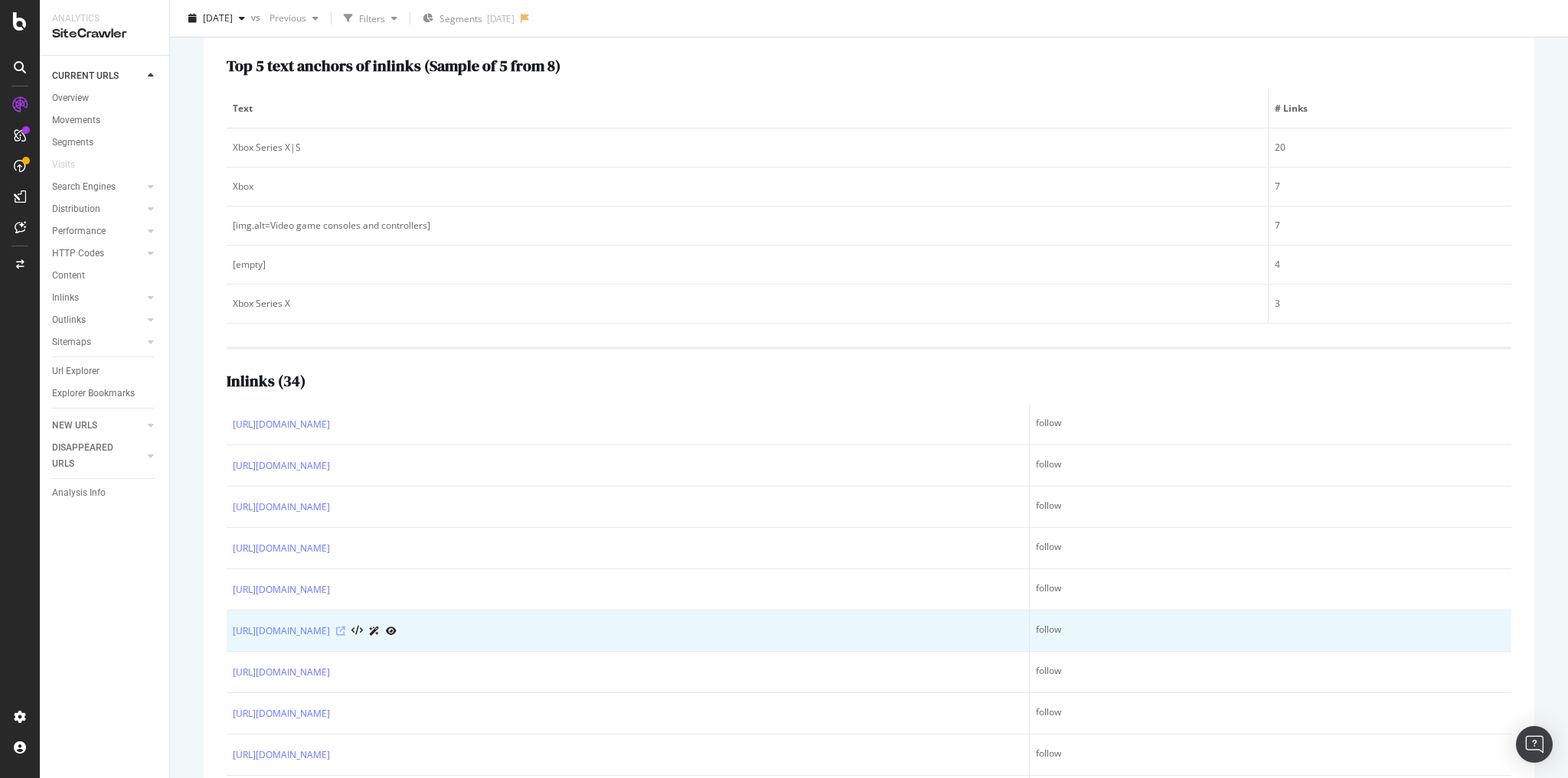
click at [346, 627] on icon at bounding box center [341, 632] width 10 height 10
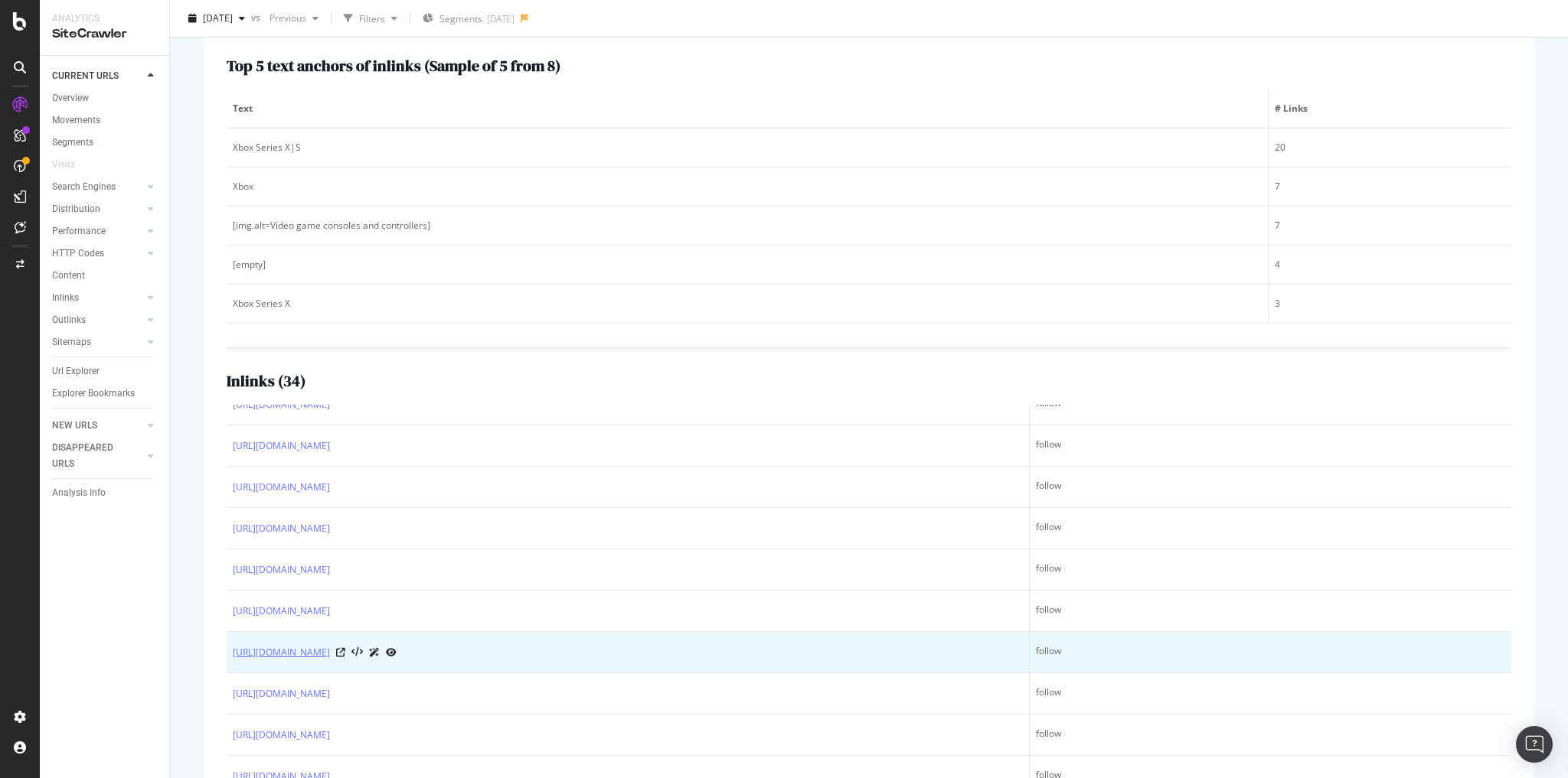
scroll to position [245, 0]
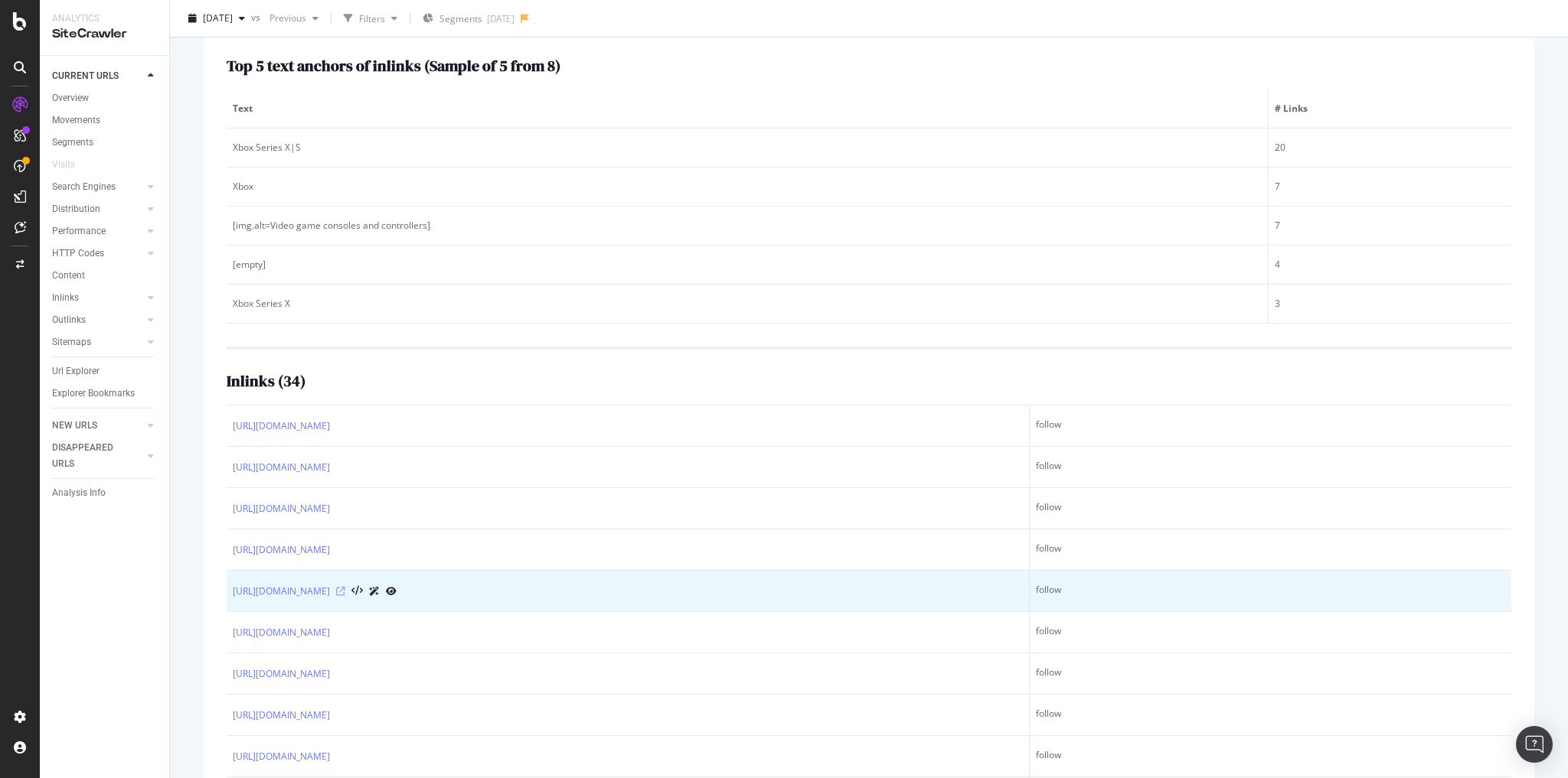
click at [346, 596] on icon at bounding box center [341, 592] width 10 height 10
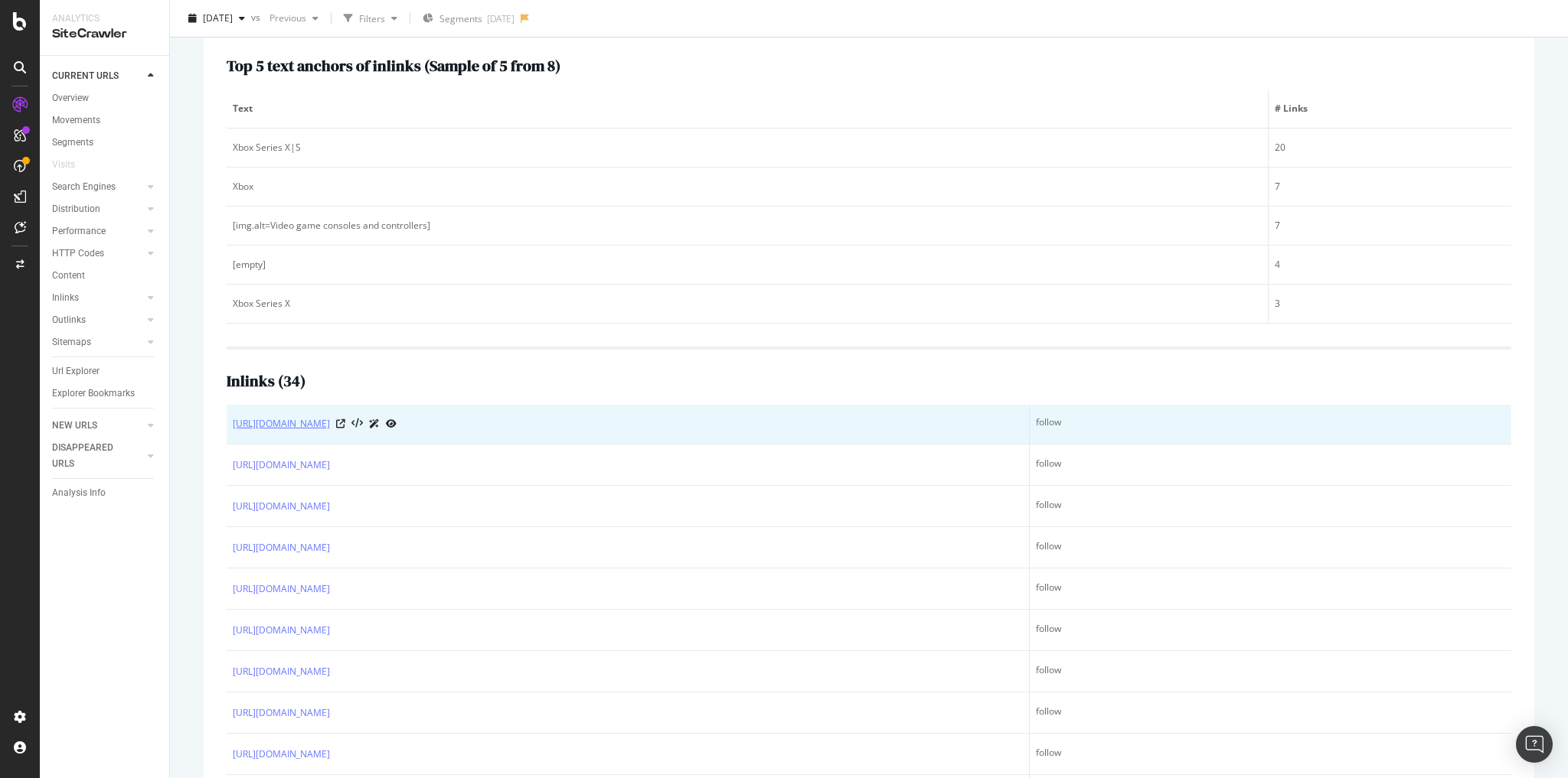
scroll to position [428, 0]
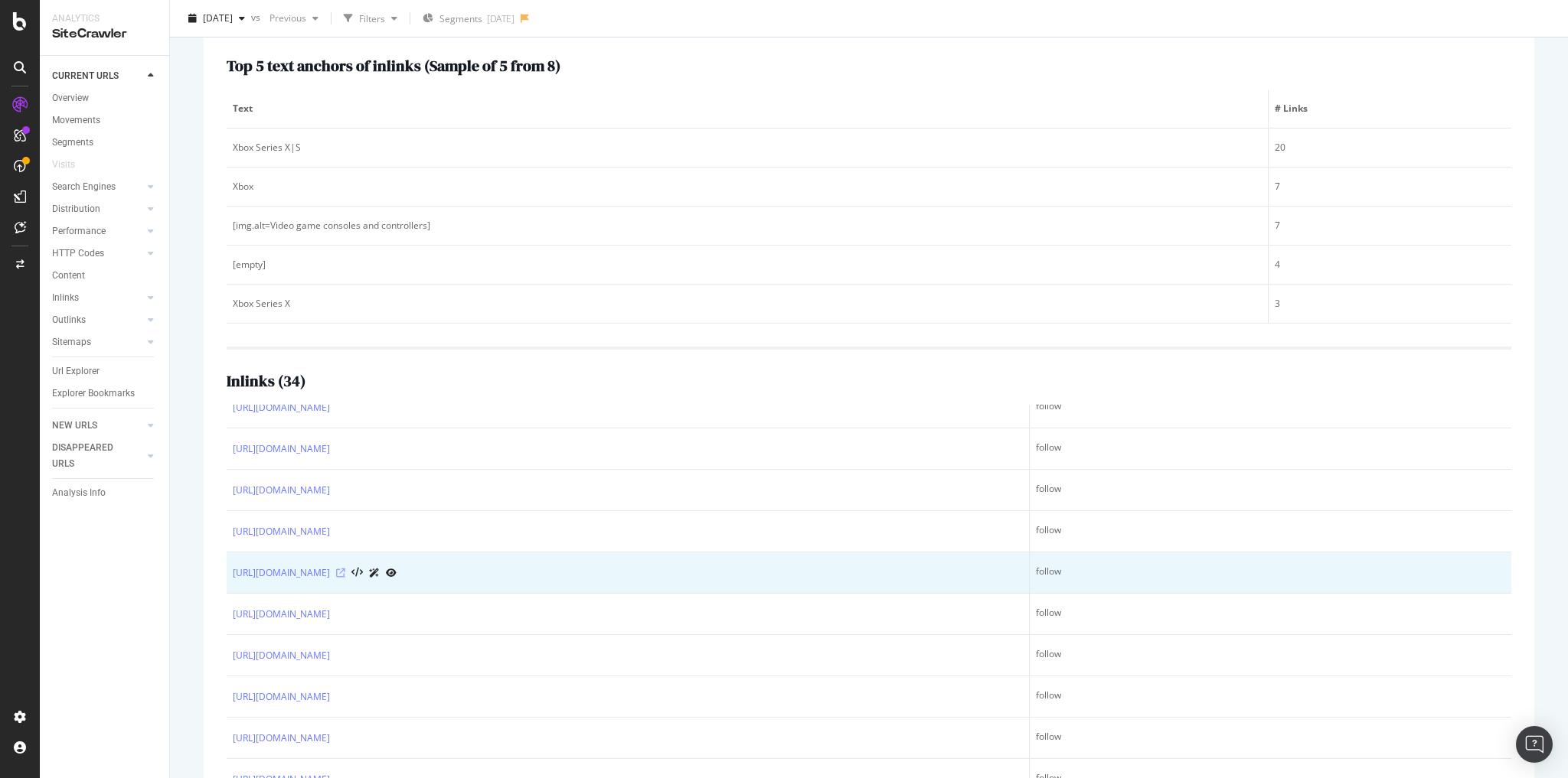
click at [346, 578] on icon at bounding box center [341, 574] width 10 height 10
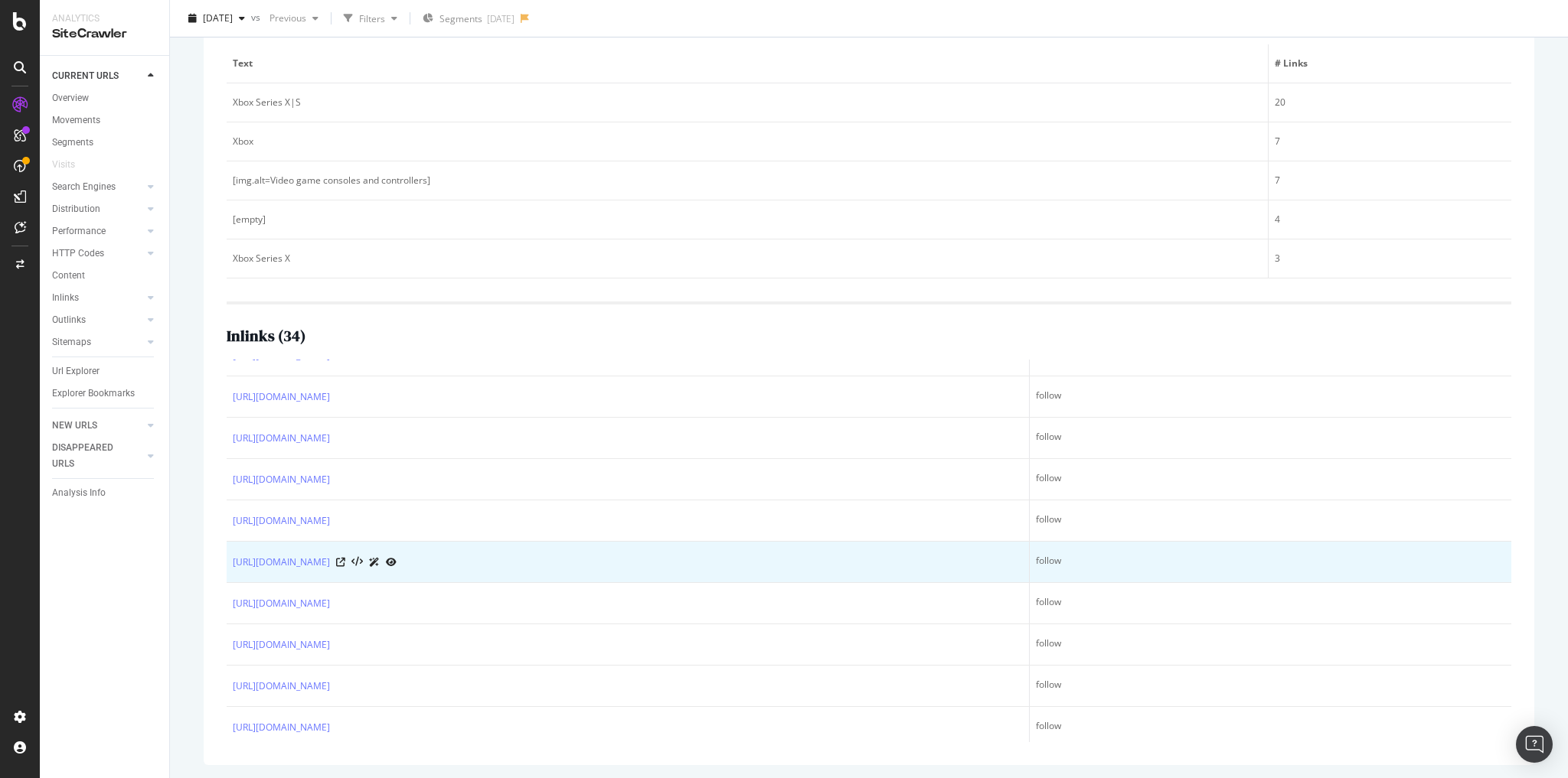
scroll to position [955, 0]
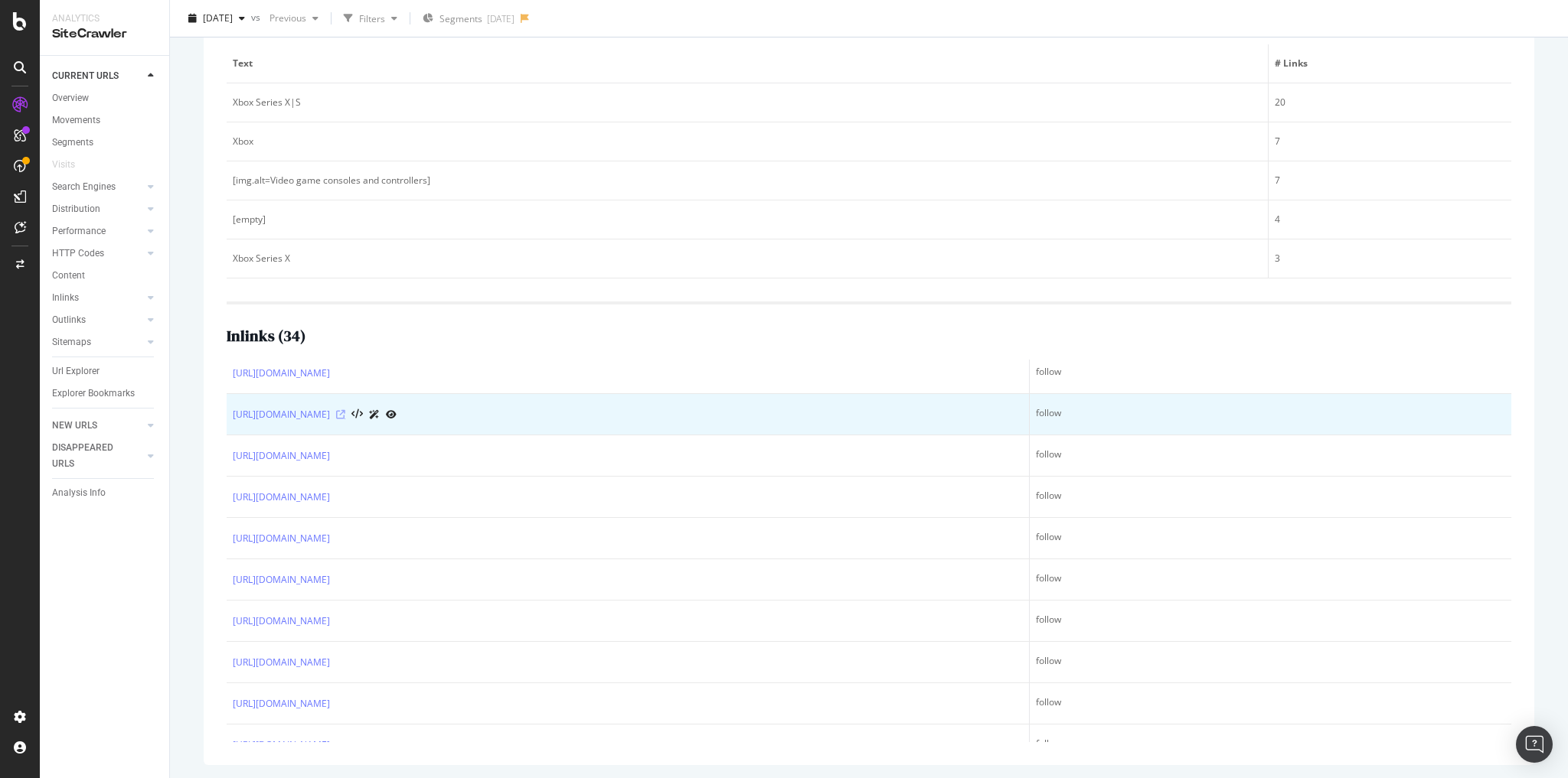
click at [346, 416] on icon at bounding box center [341, 415] width 10 height 10
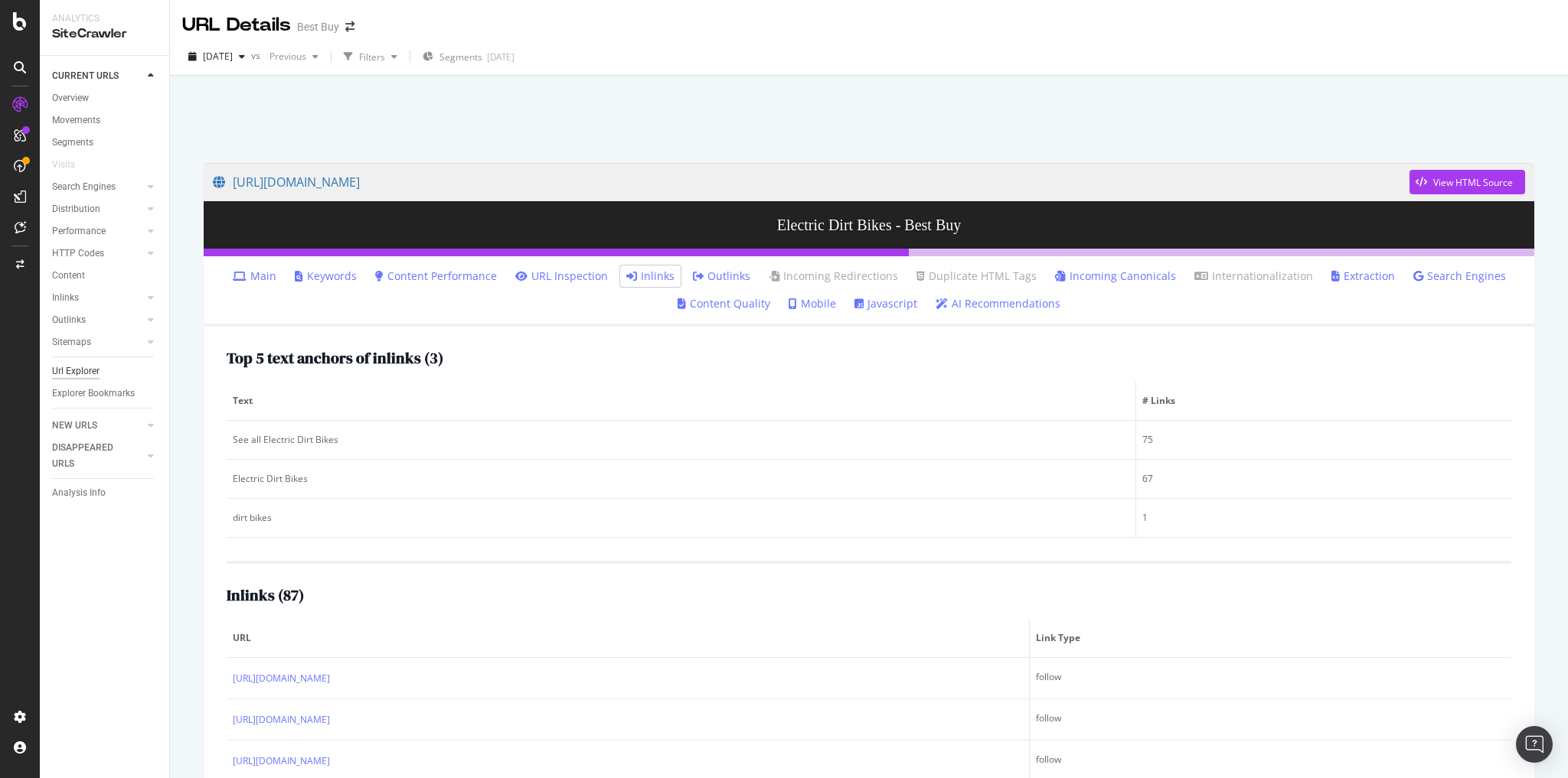
click at [99, 368] on div "Url Explorer" at bounding box center [75, 372] width 47 height 16
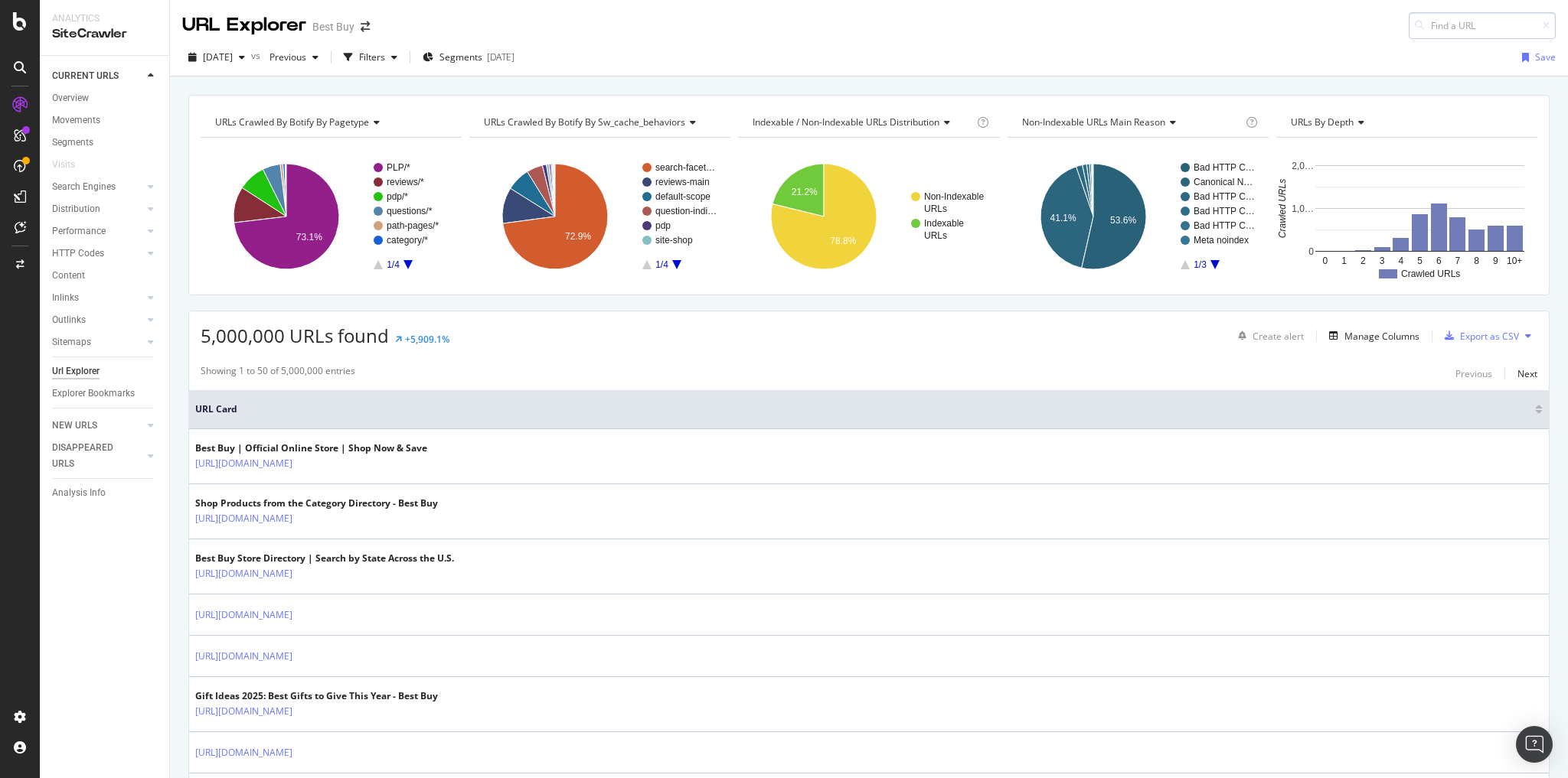
click at [1425, 23] on input at bounding box center [1482, 26] width 147 height 27
type input "https://www.bestbuy.com/site/video-games/digital-gaming/pcmcat1497456762821.c?i…"
click at [1346, 50] on span "https://www.bestbuy.com/site/video-games/digital-gaming/pcmcat1497456762821.c?i…" at bounding box center [1296, 44] width 102 height 13
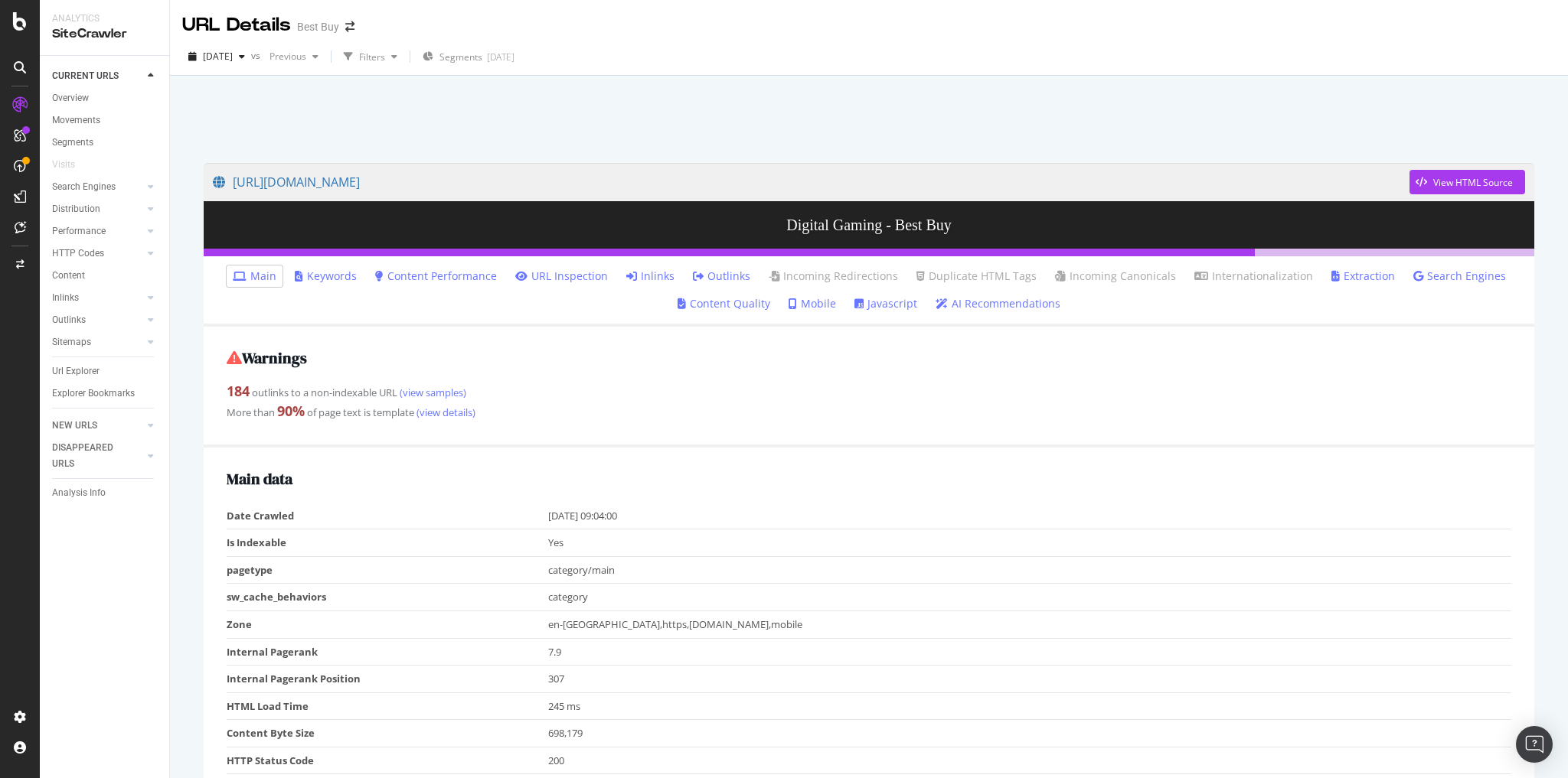
click at [663, 273] on link "Inlinks" at bounding box center [650, 276] width 48 height 15
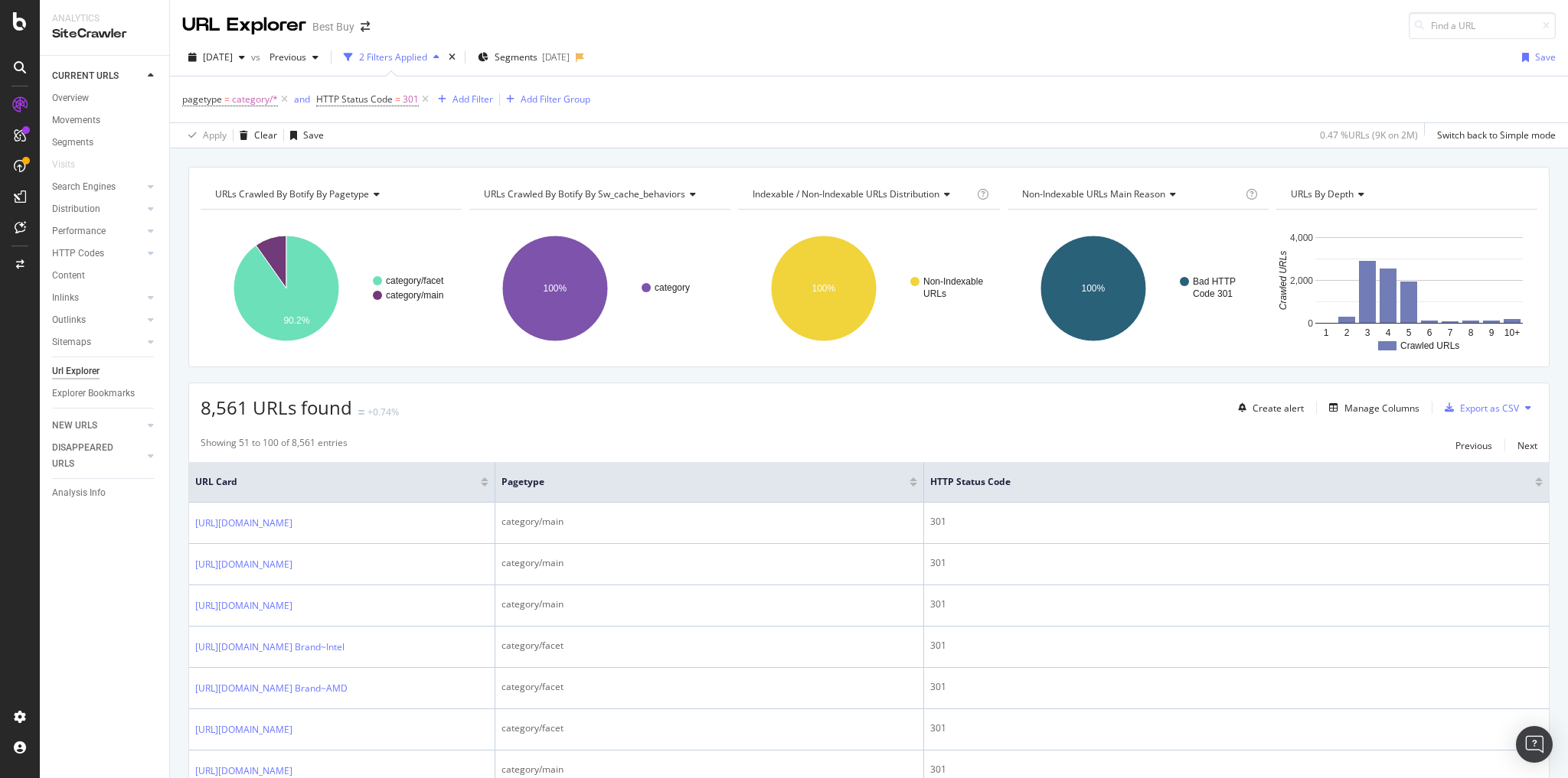
scroll to position [428, 0]
